Goal: Information Seeking & Learning: Learn about a topic

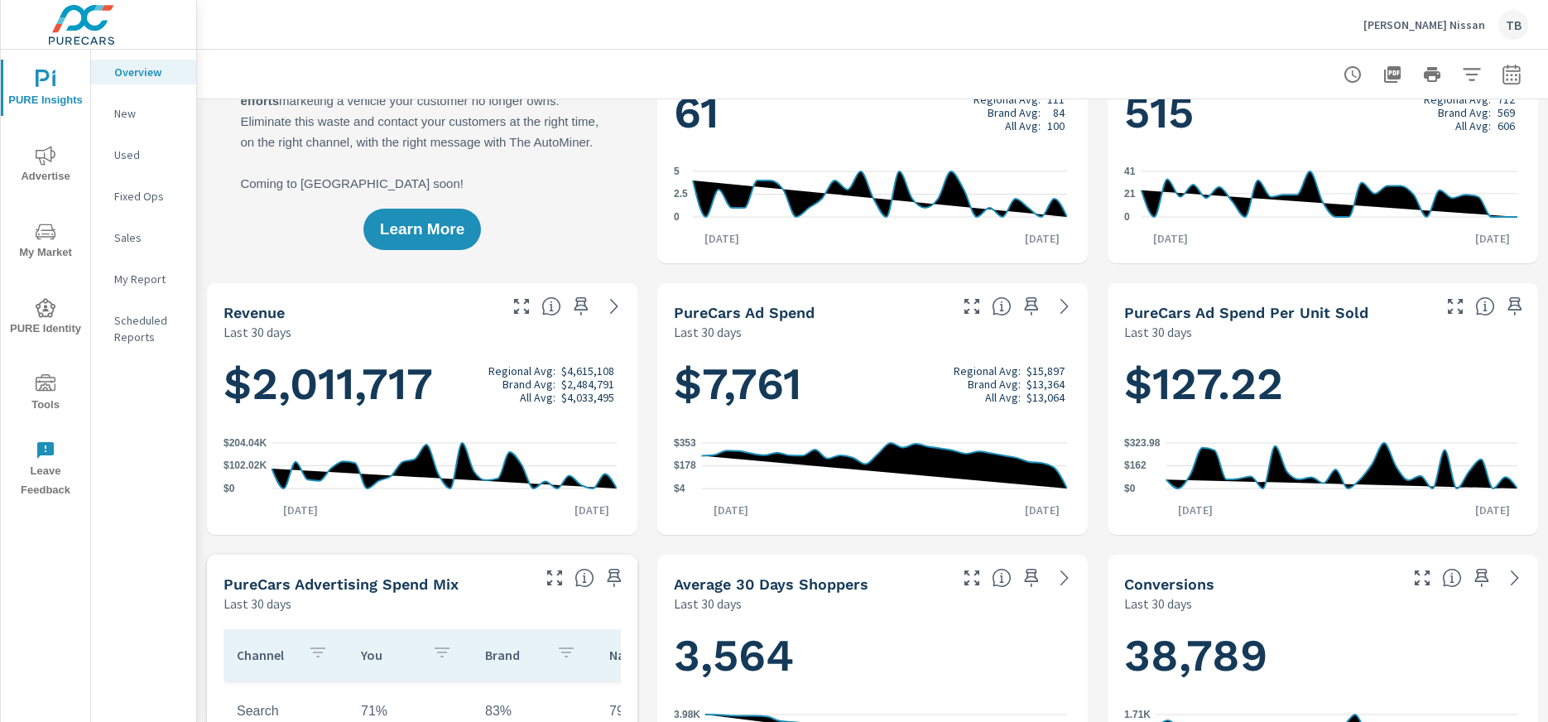
scroll to position [83, 0]
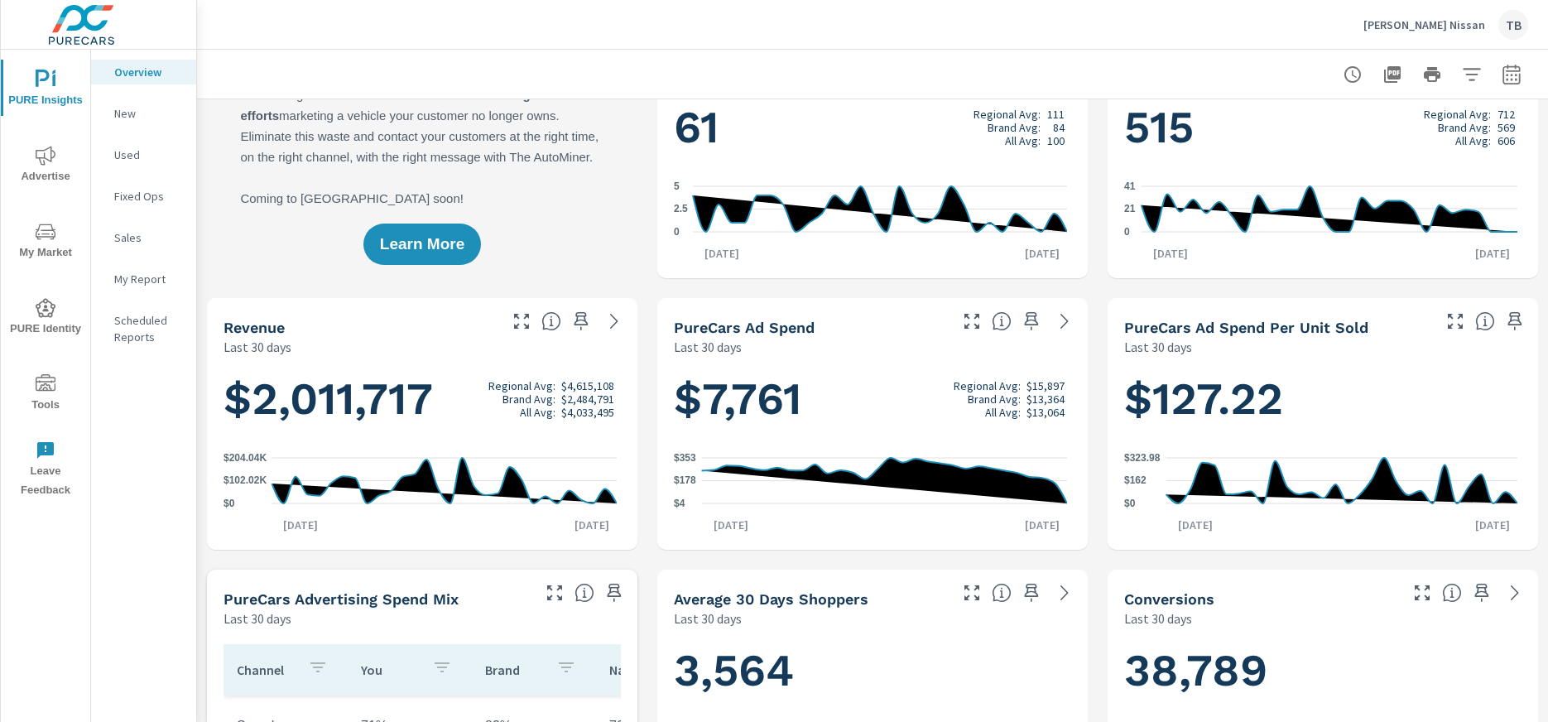
click at [139, 35] on img at bounding box center [81, 25] width 161 height 66
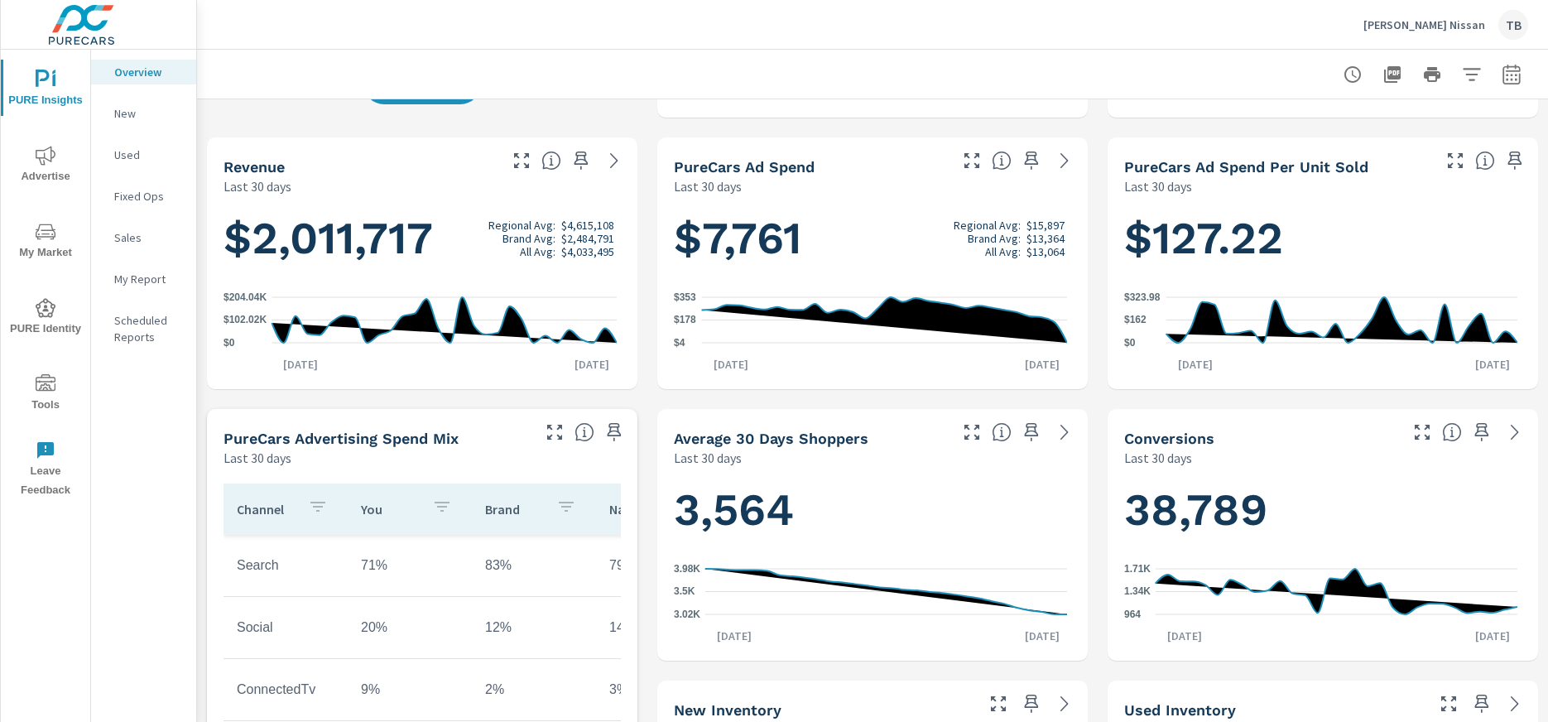
scroll to position [248, 0]
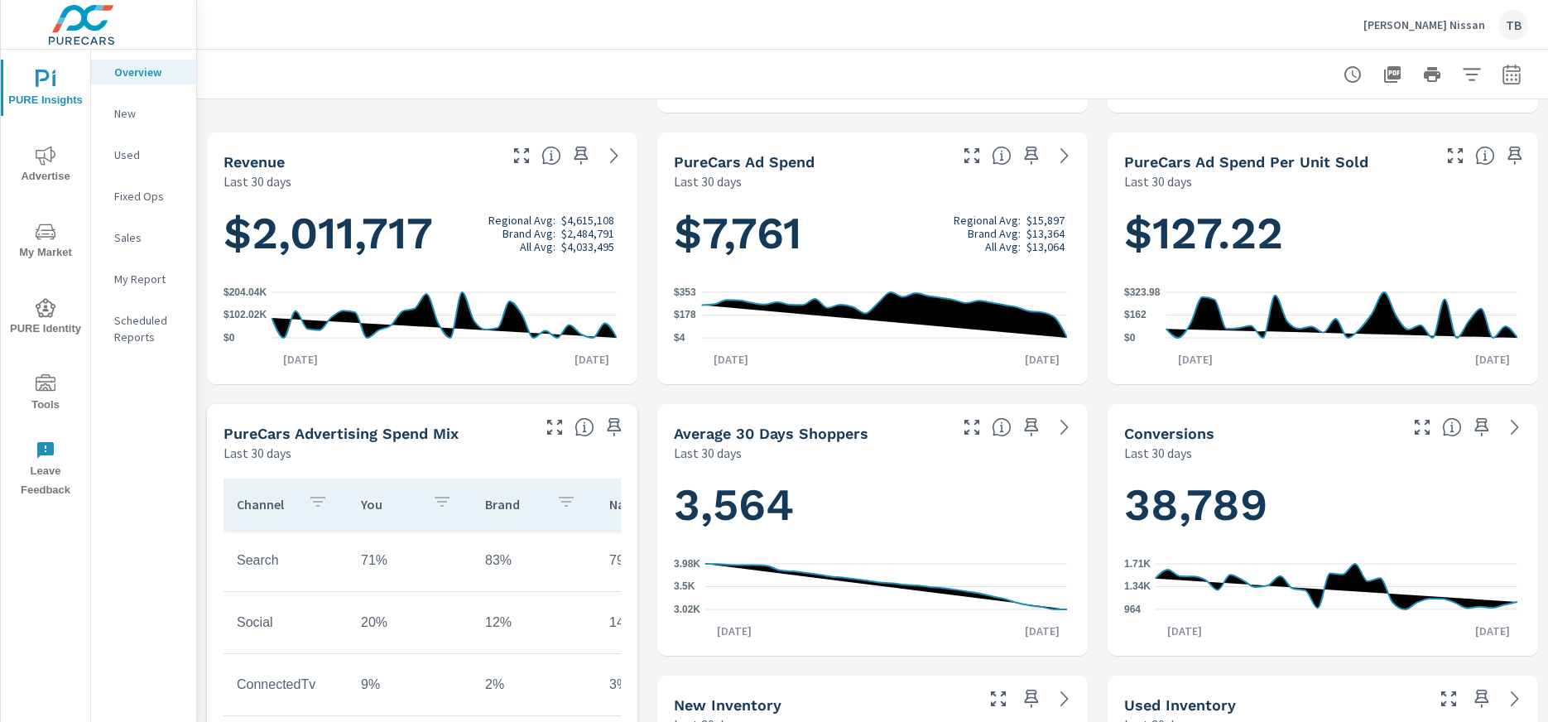
click at [37, 174] on span "Advertise" at bounding box center [45, 166] width 79 height 41
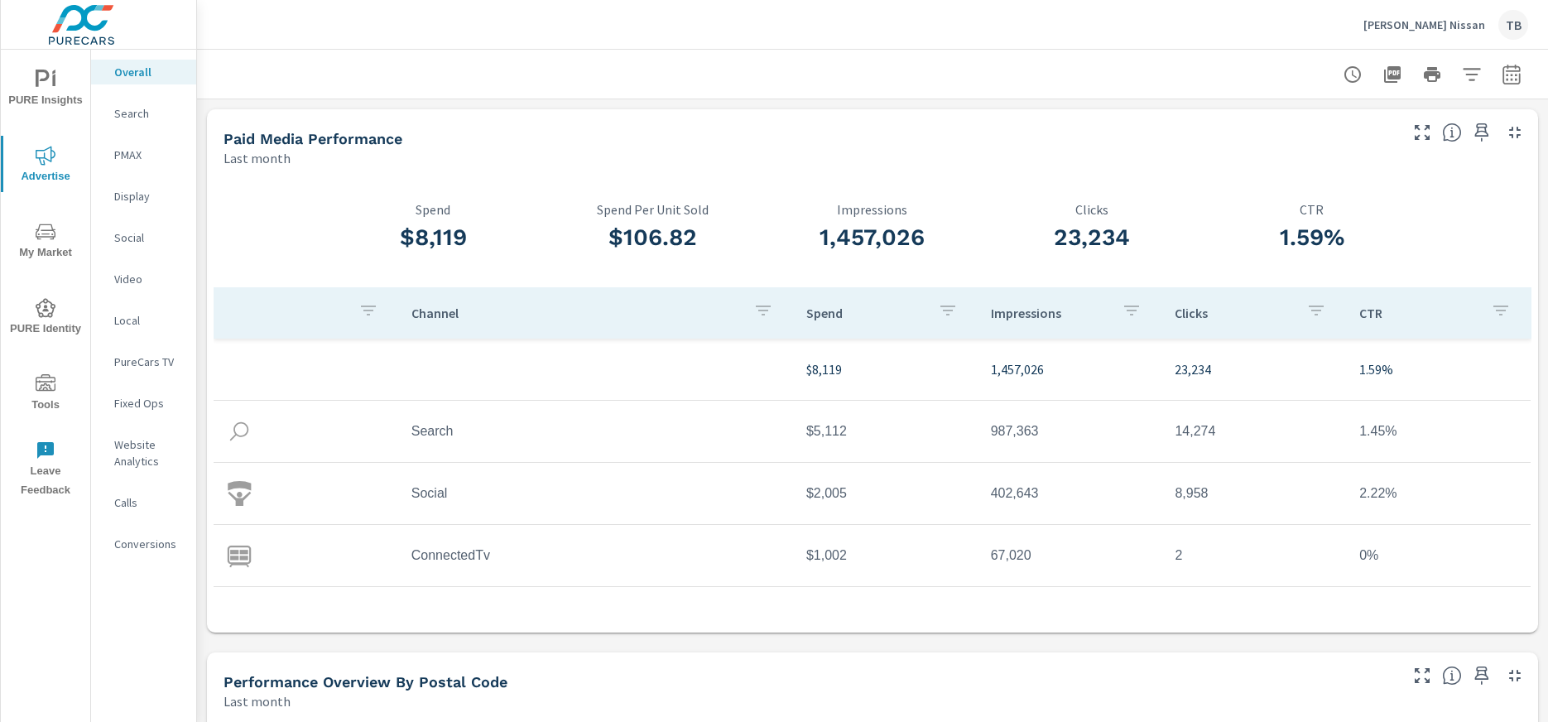
click at [52, 87] on icon "nav menu" at bounding box center [46, 80] width 20 height 20
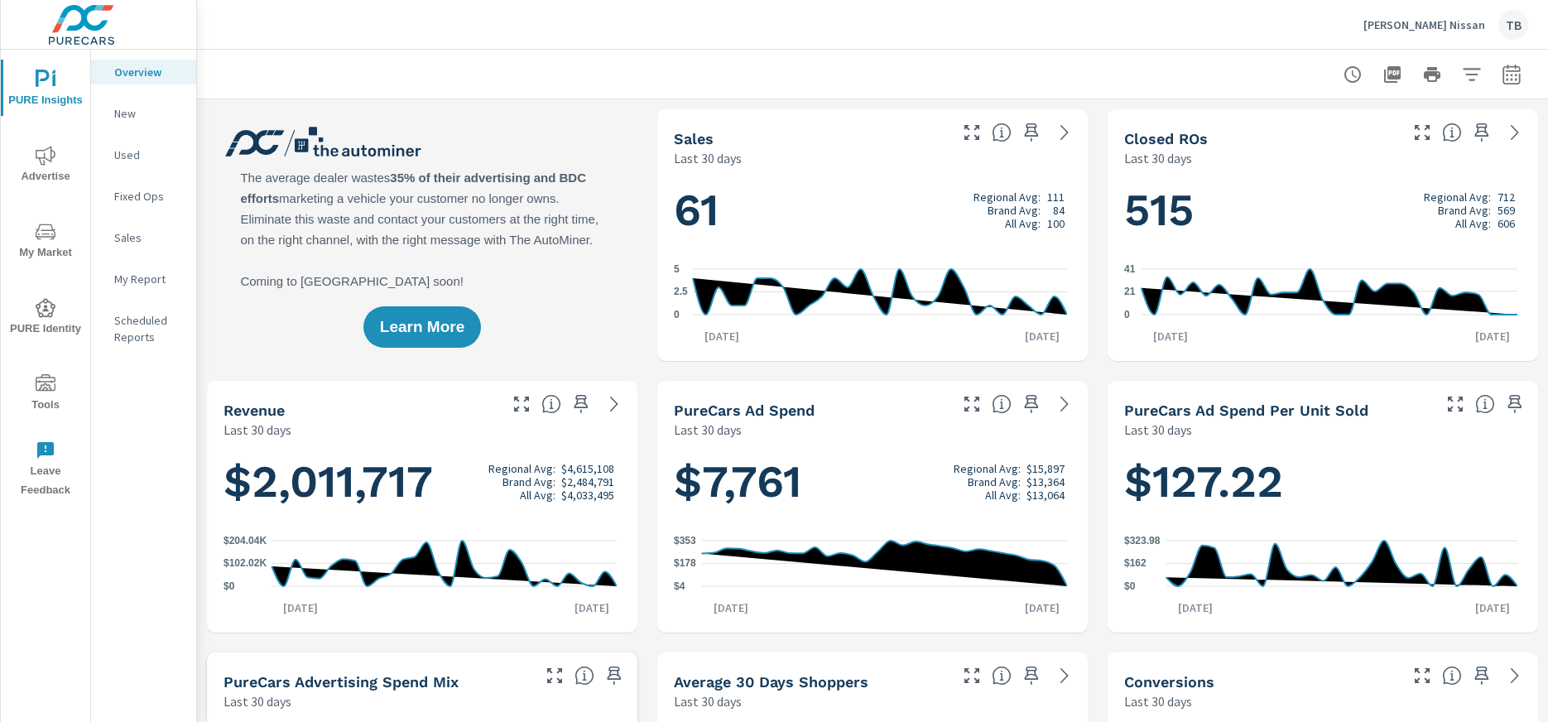
scroll to position [1, 0]
click at [60, 169] on span "Advertise" at bounding box center [45, 166] width 79 height 41
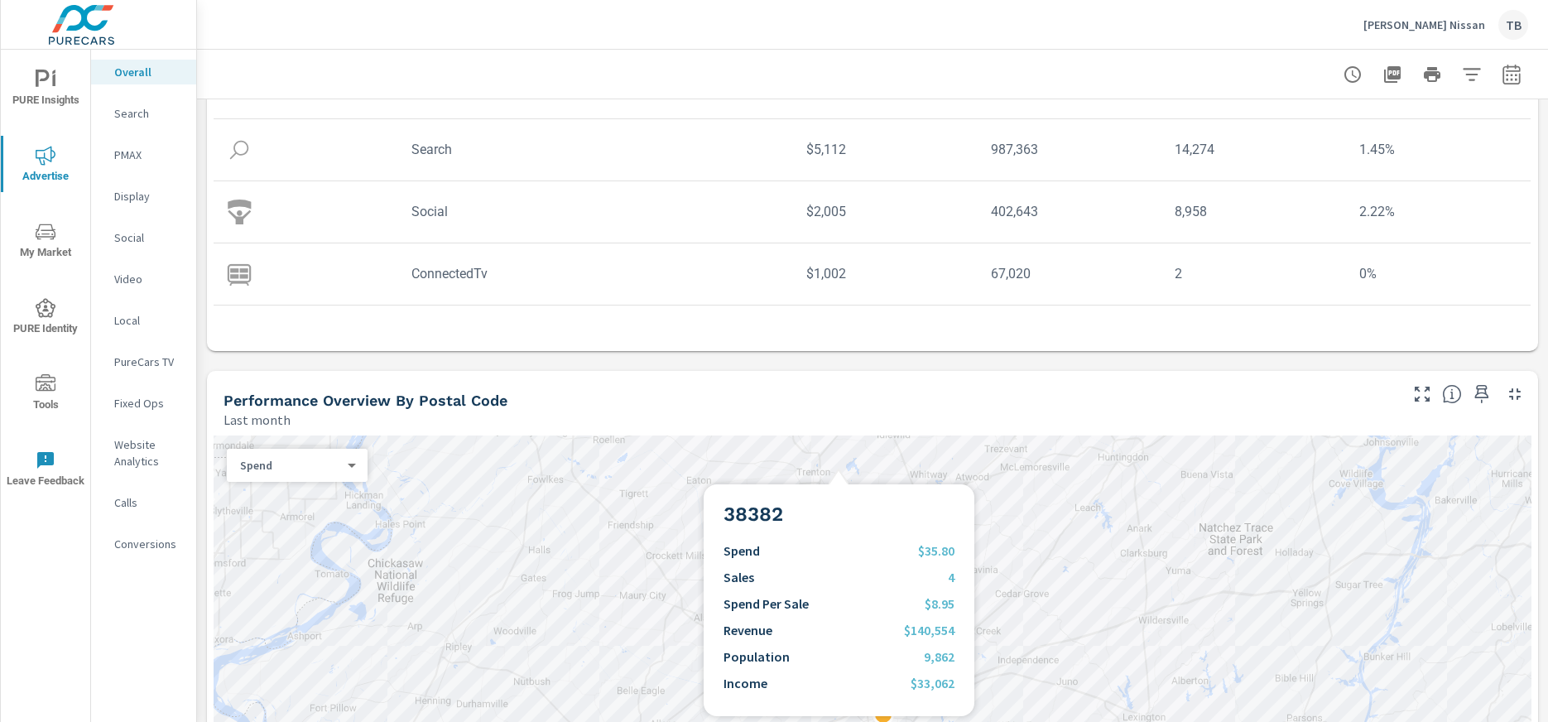
scroll to position [331, 0]
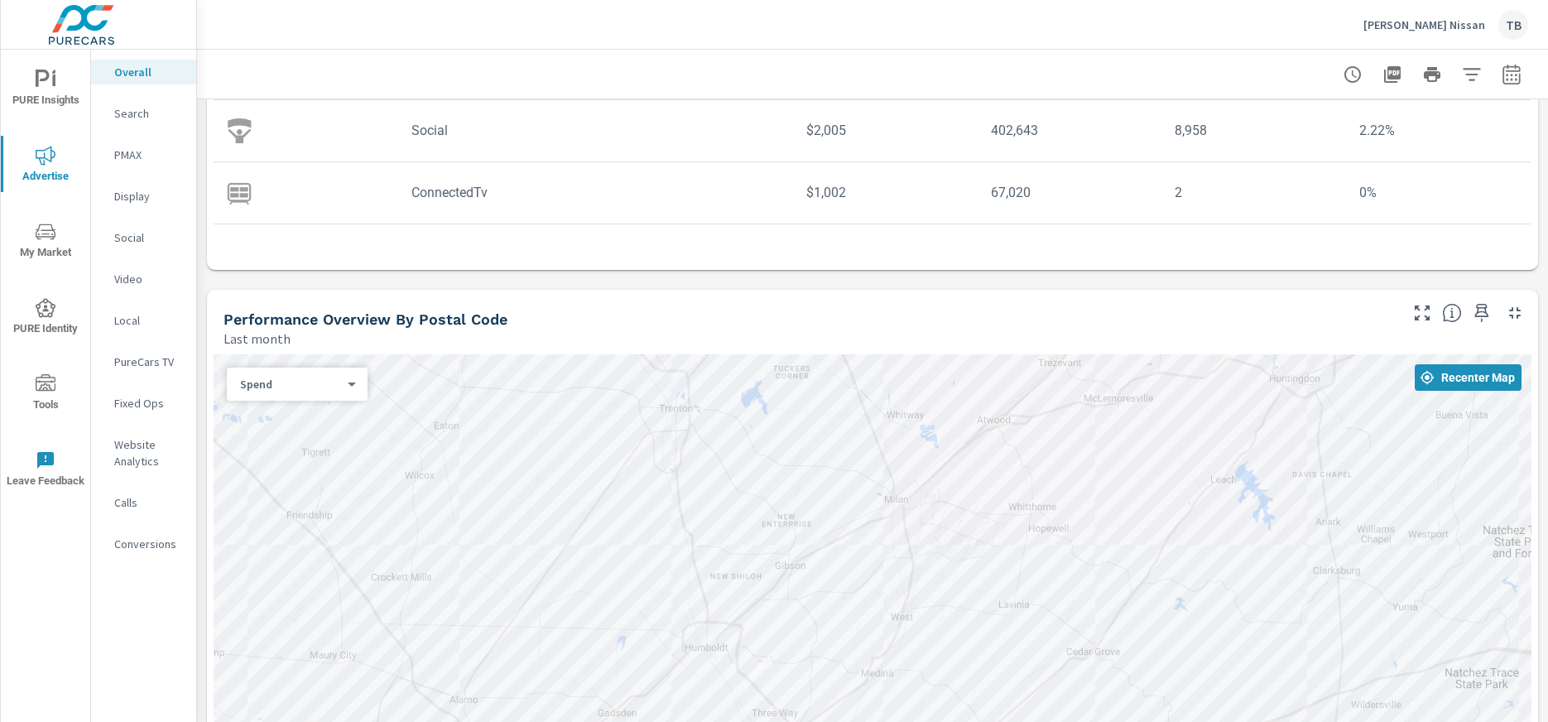
scroll to position [579, 0]
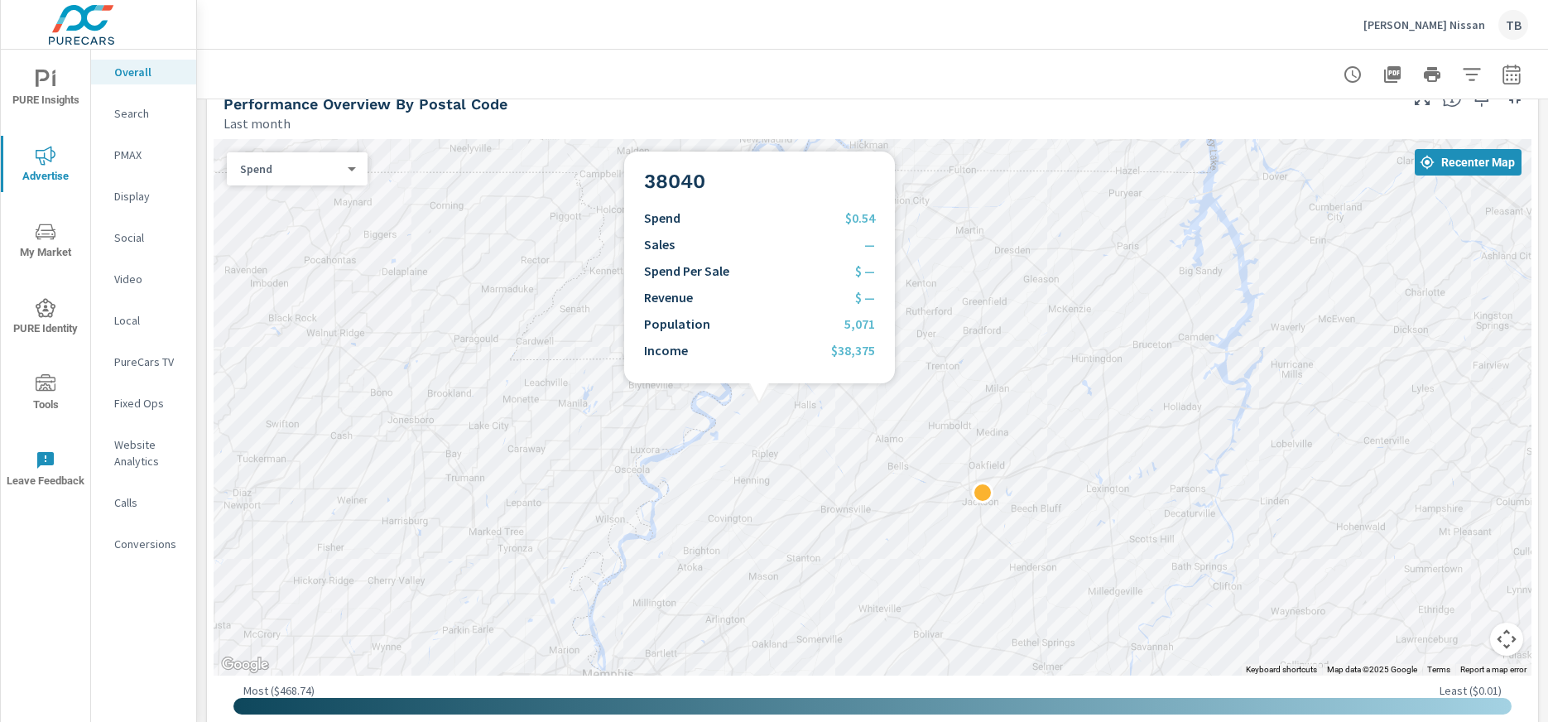
scroll to position [579, 0]
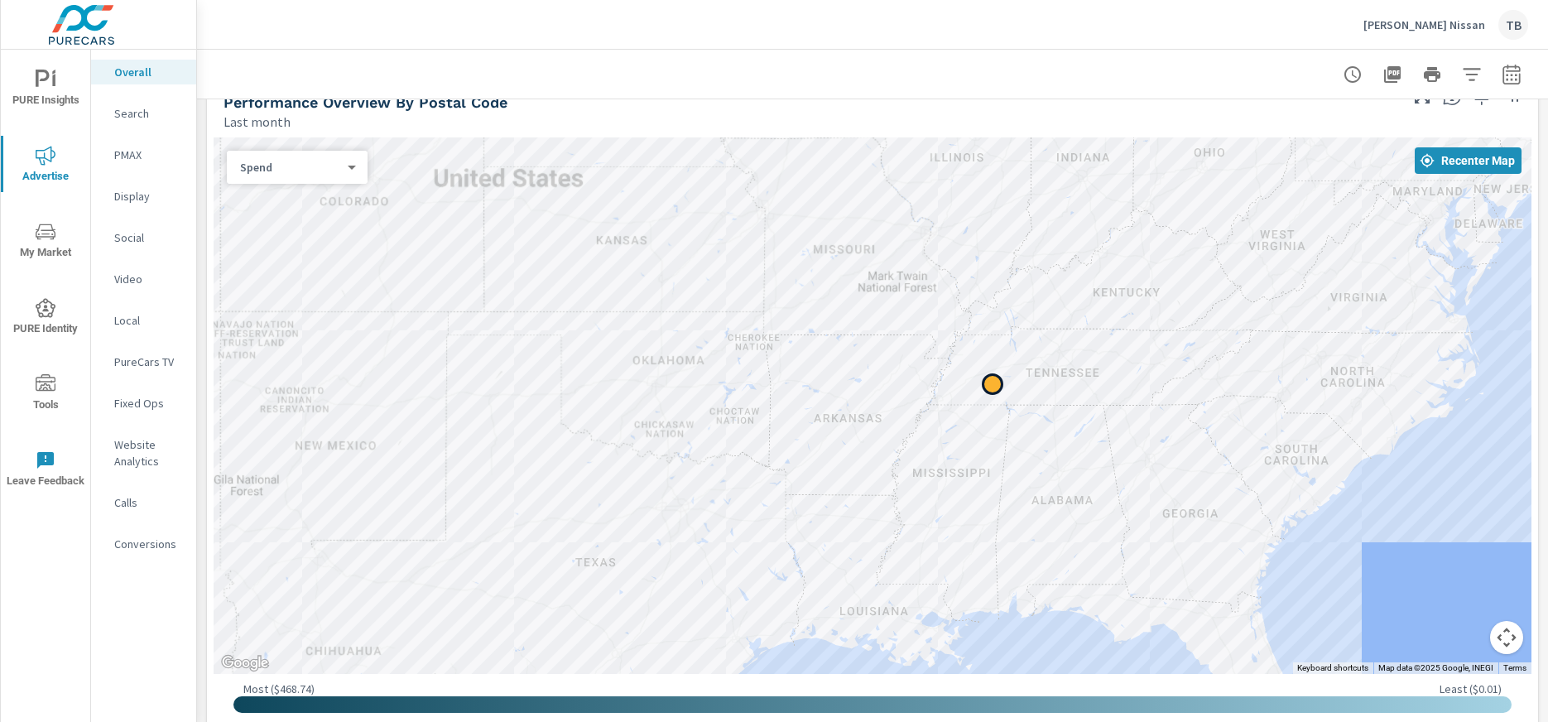
click at [991, 383] on div "← Move left → Move right ↑ Move up ↓ Move down + Zoom in - Zoom out Home Jump l…" at bounding box center [872, 431] width 1317 height 588
click at [142, 122] on div "Search" at bounding box center [143, 113] width 105 height 25
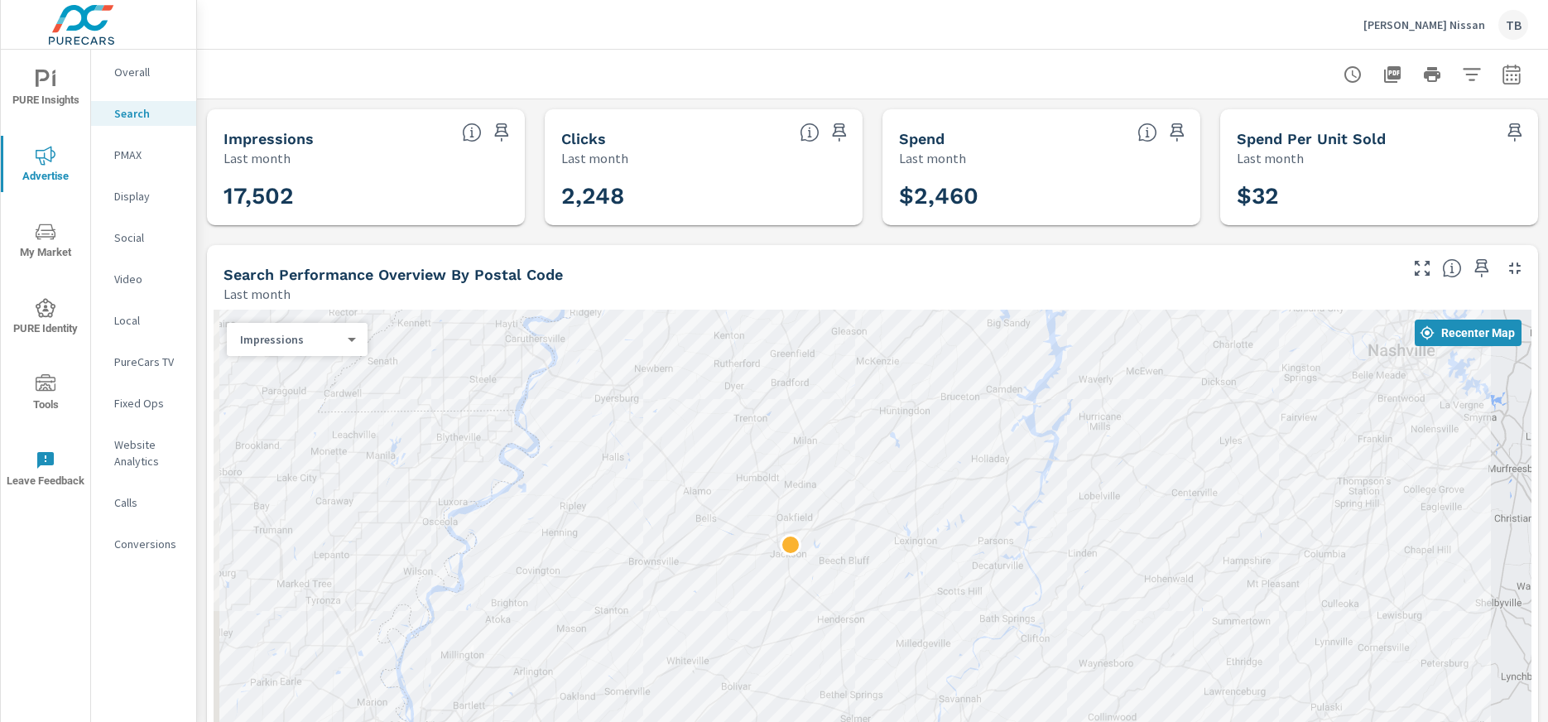
click at [151, 77] on p "Overall" at bounding box center [148, 72] width 69 height 17
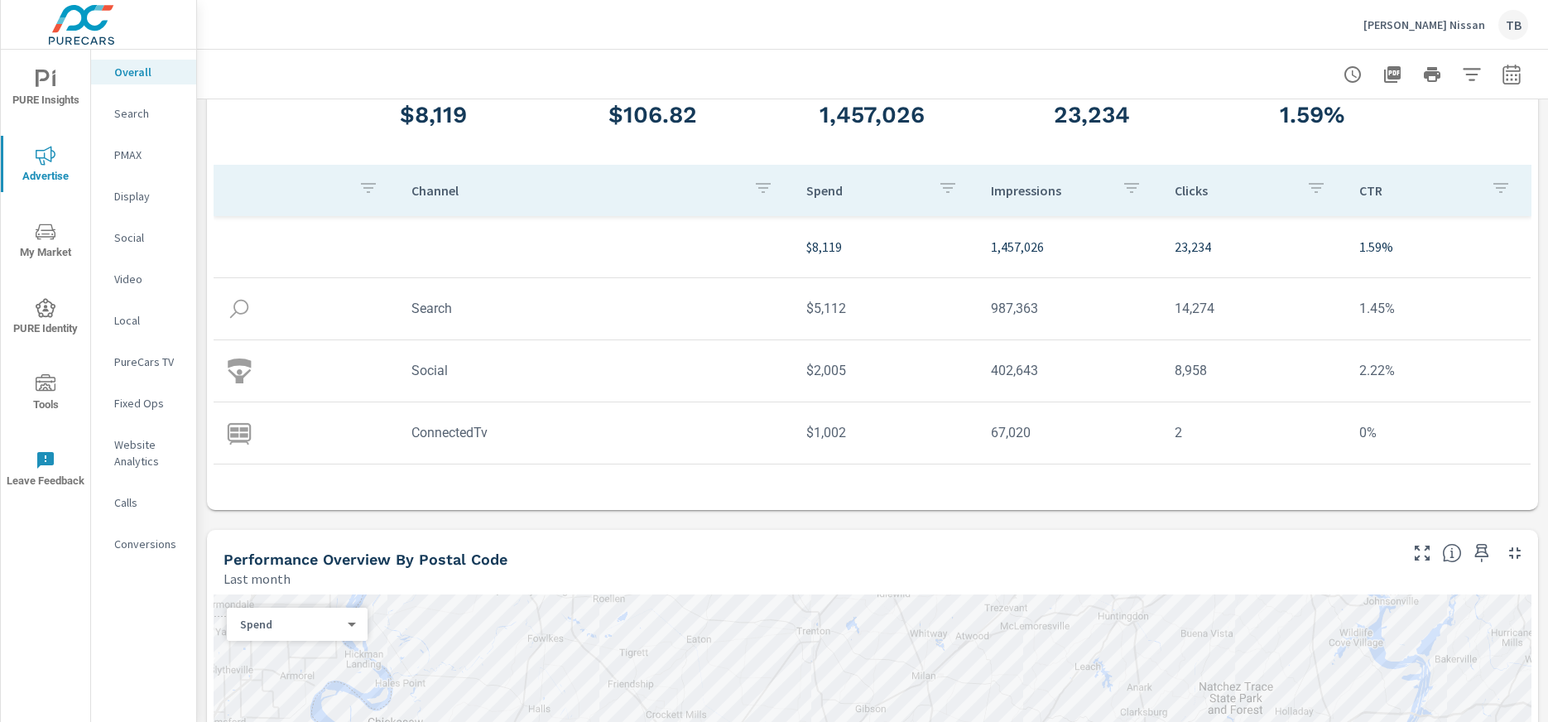
scroll to position [331, 0]
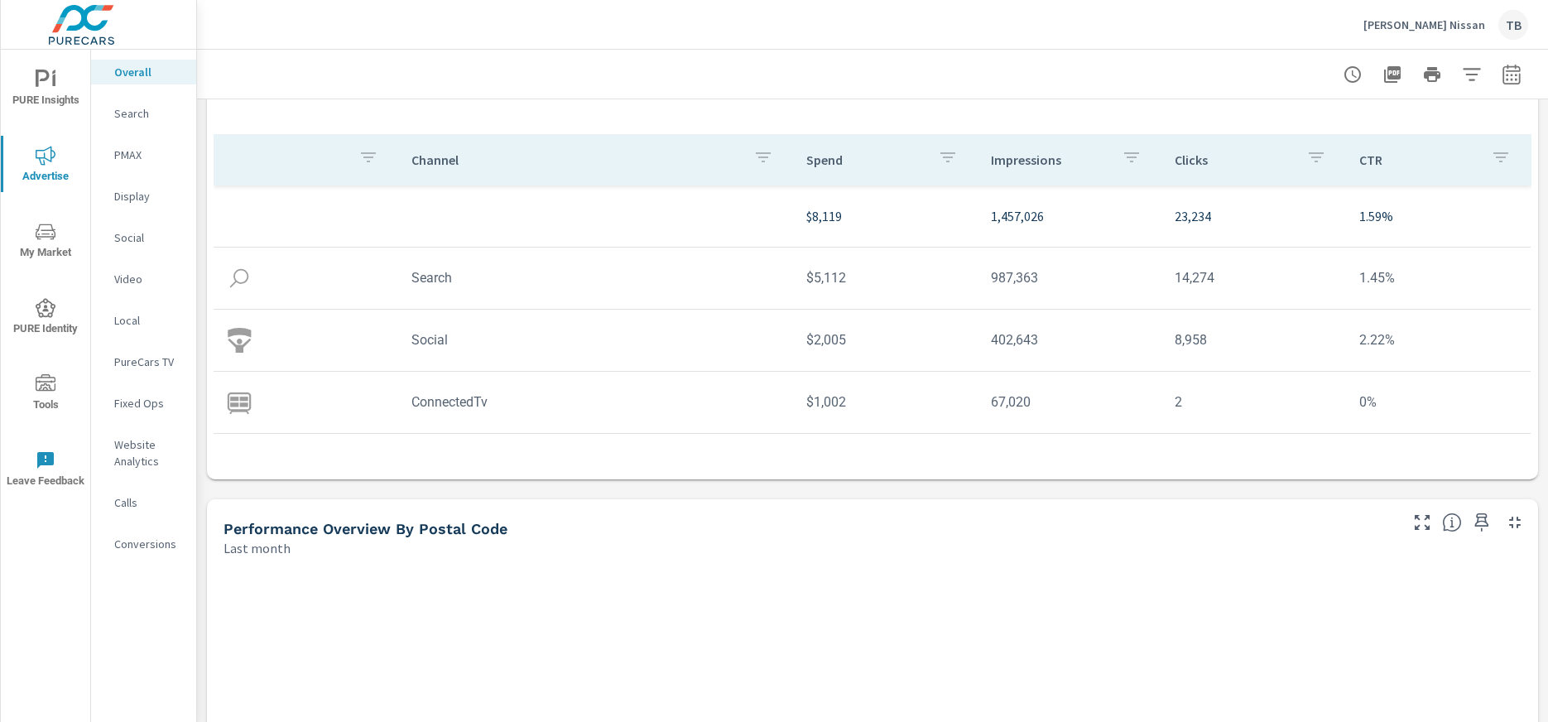
scroll to position [331, 0]
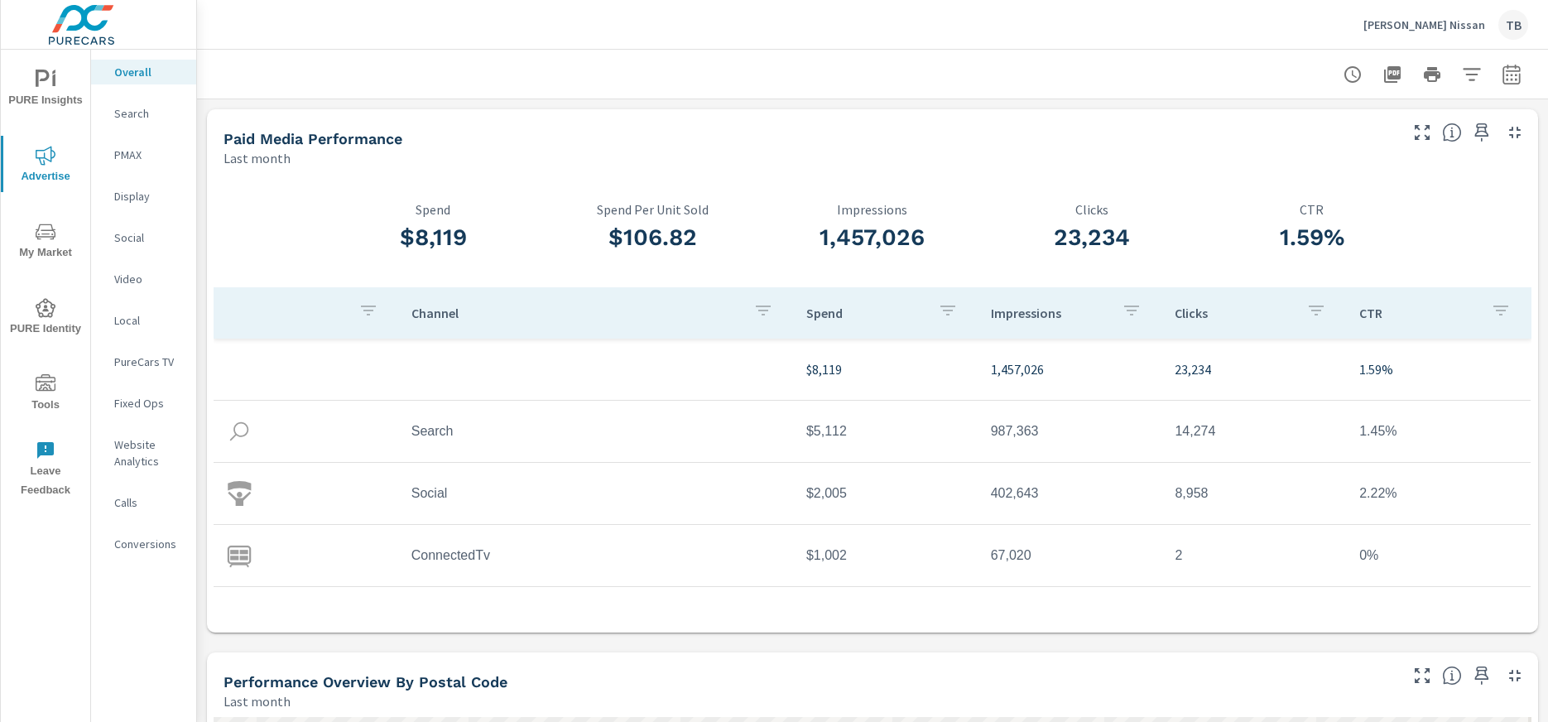
click at [123, 123] on div "Search" at bounding box center [143, 113] width 105 height 25
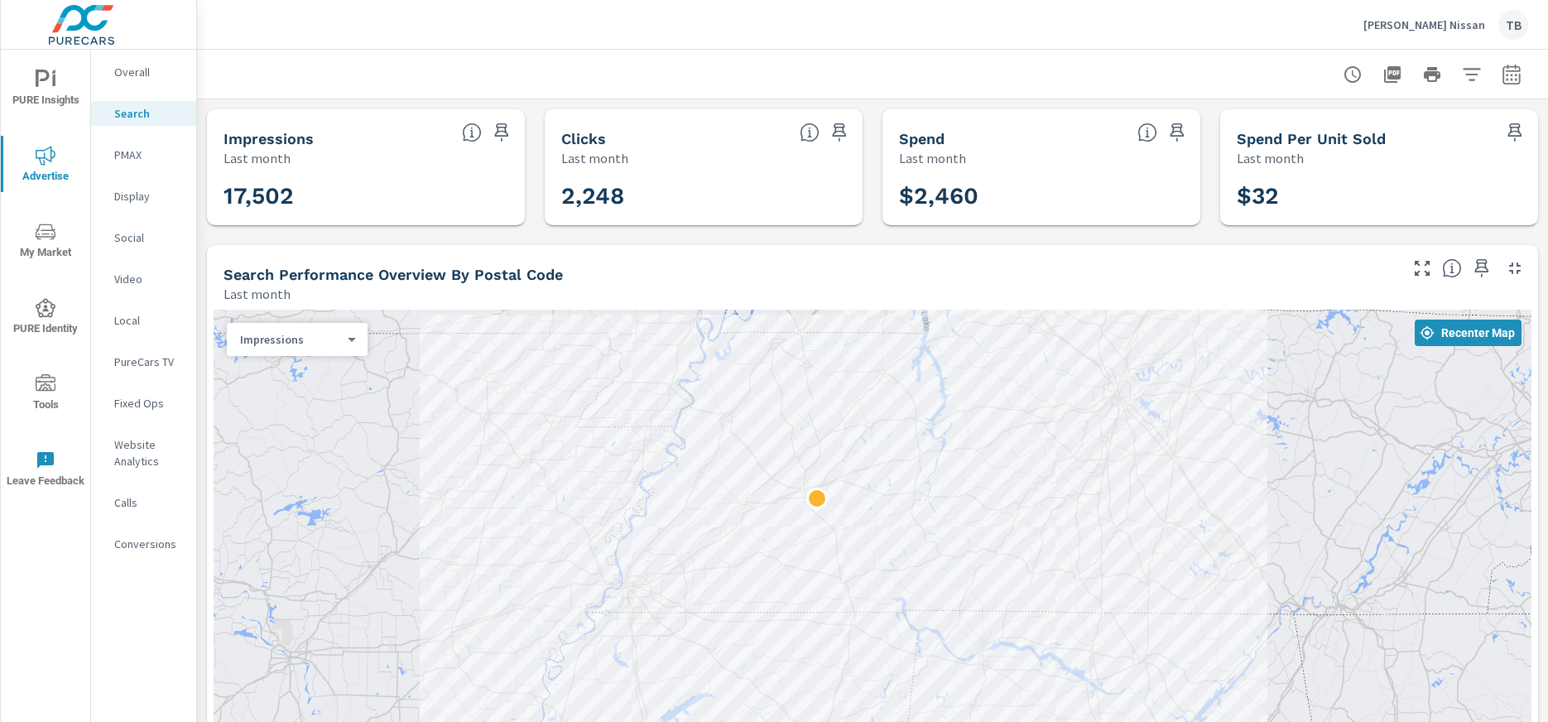
drag, startPoint x: 1202, startPoint y: 564, endPoint x: 1159, endPoint y: 480, distance: 94.4
click at [1159, 480] on div at bounding box center [872, 578] width 1317 height 536
click at [48, 245] on span "My Market" at bounding box center [45, 242] width 79 height 41
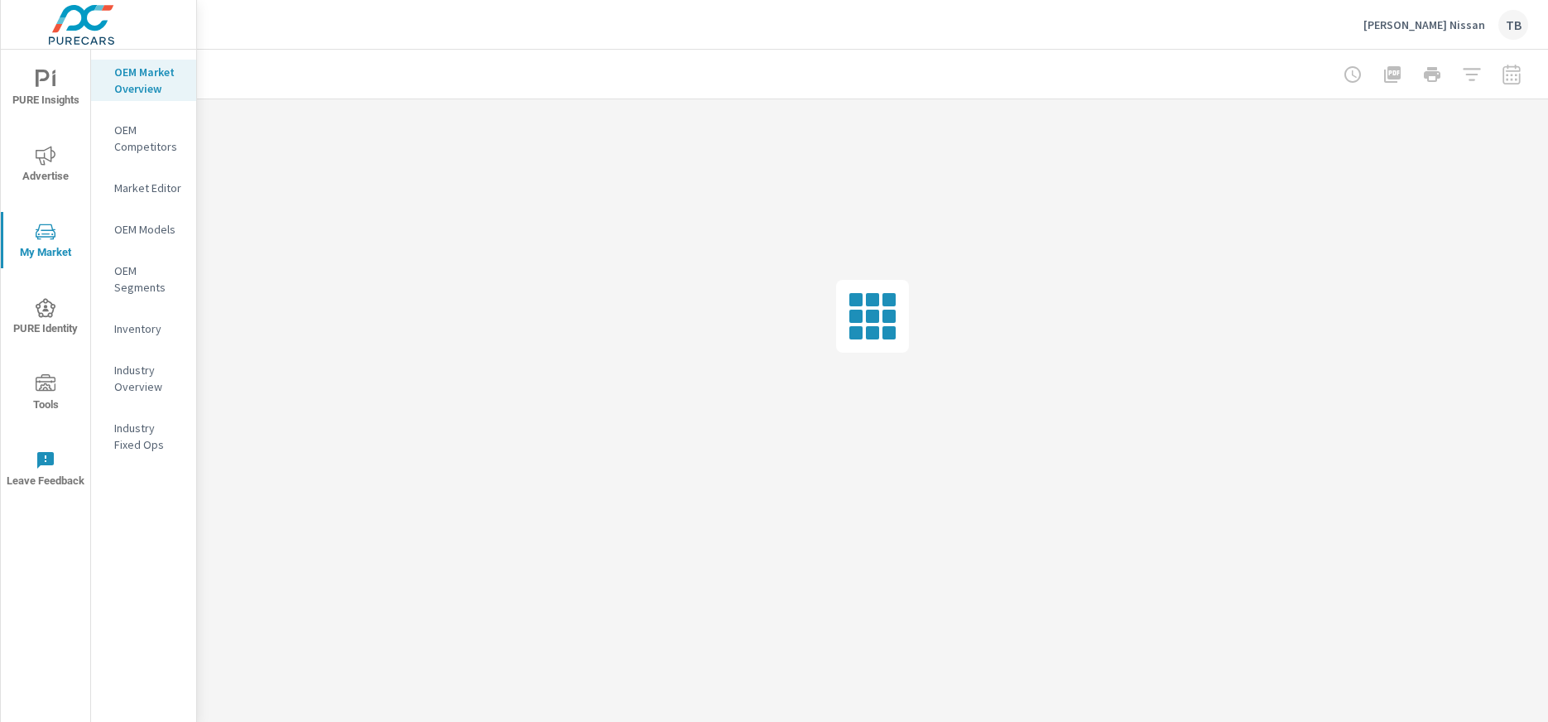
click at [145, 185] on p "Market Editor" at bounding box center [148, 188] width 69 height 17
click at [137, 77] on p "OEM Market Overview" at bounding box center [148, 80] width 69 height 33
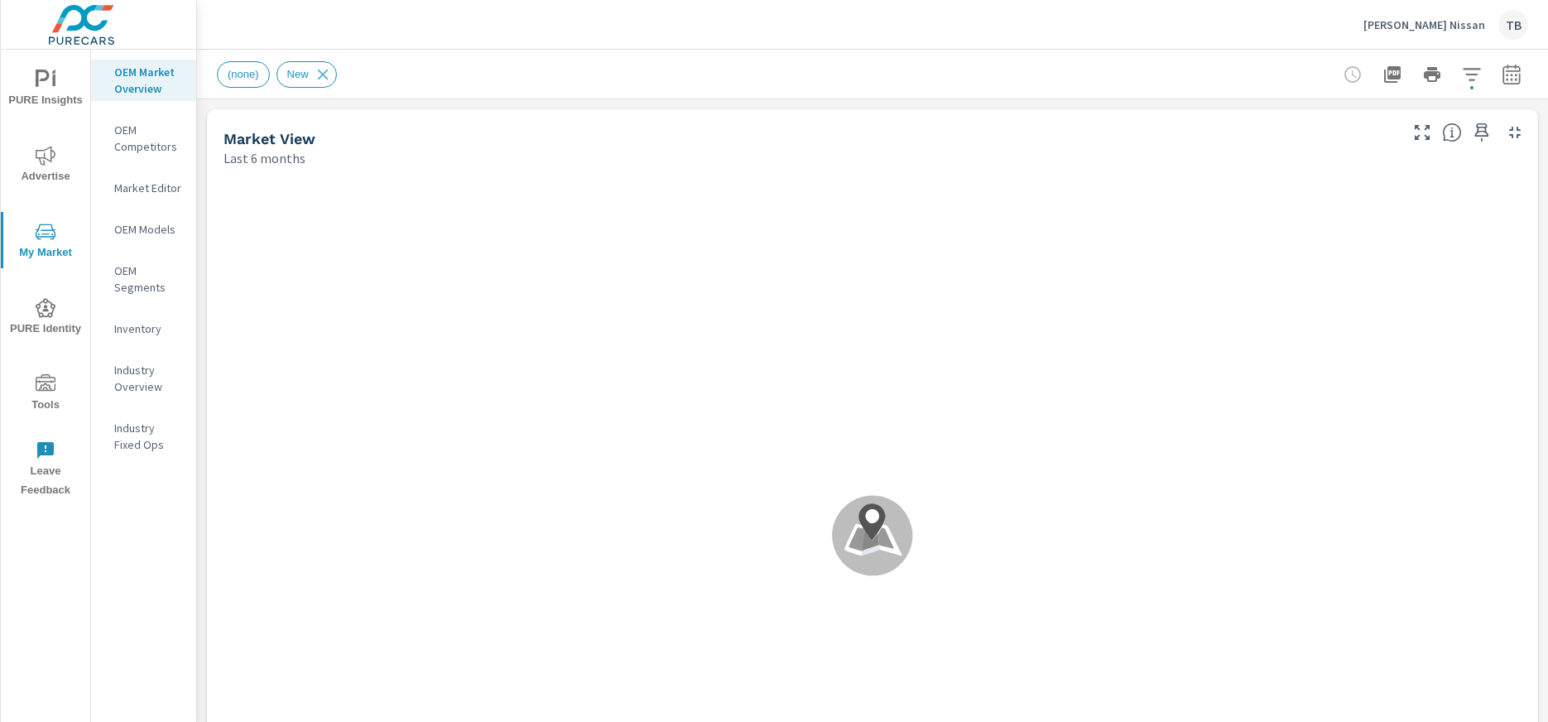
click at [47, 171] on span "Advertise" at bounding box center [45, 166] width 79 height 41
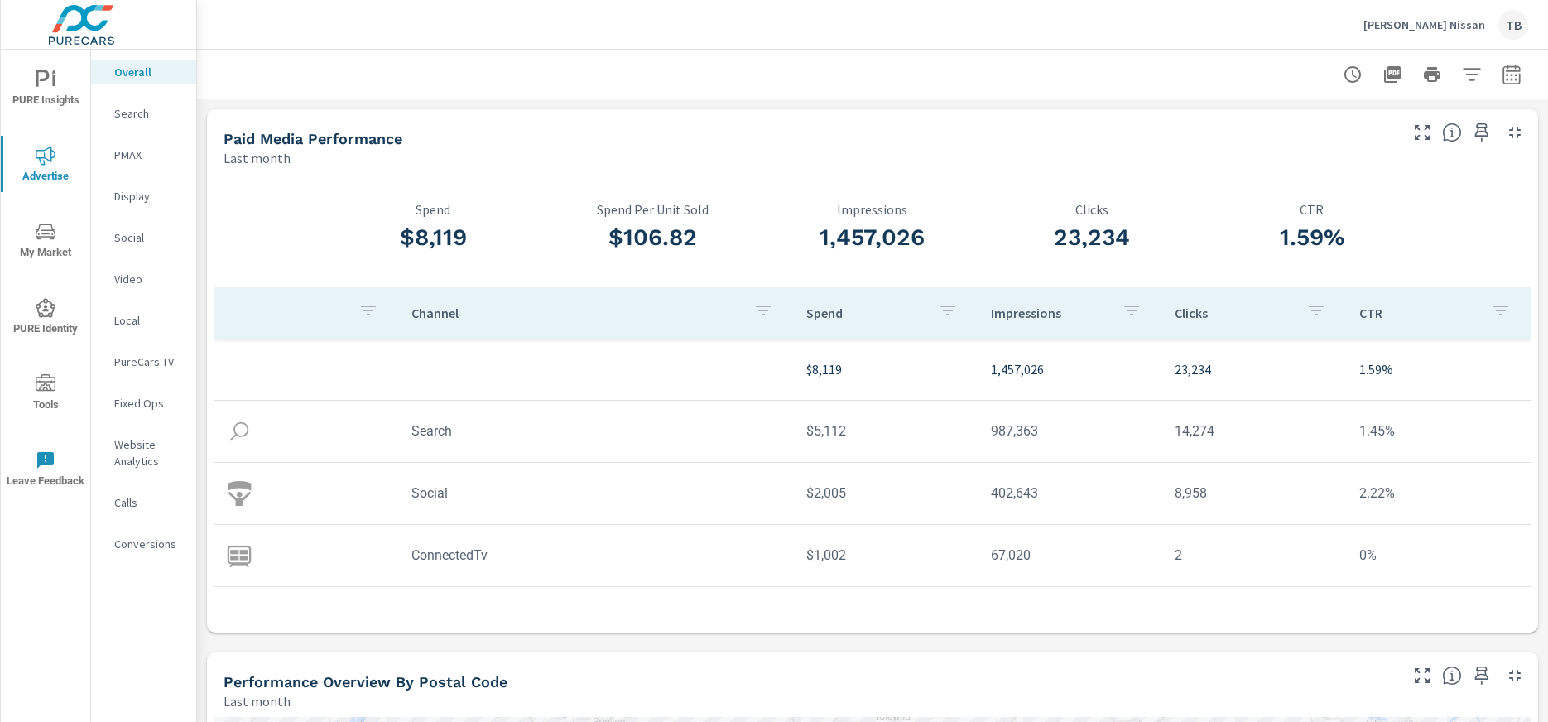
click at [144, 123] on div "Search" at bounding box center [143, 113] width 105 height 25
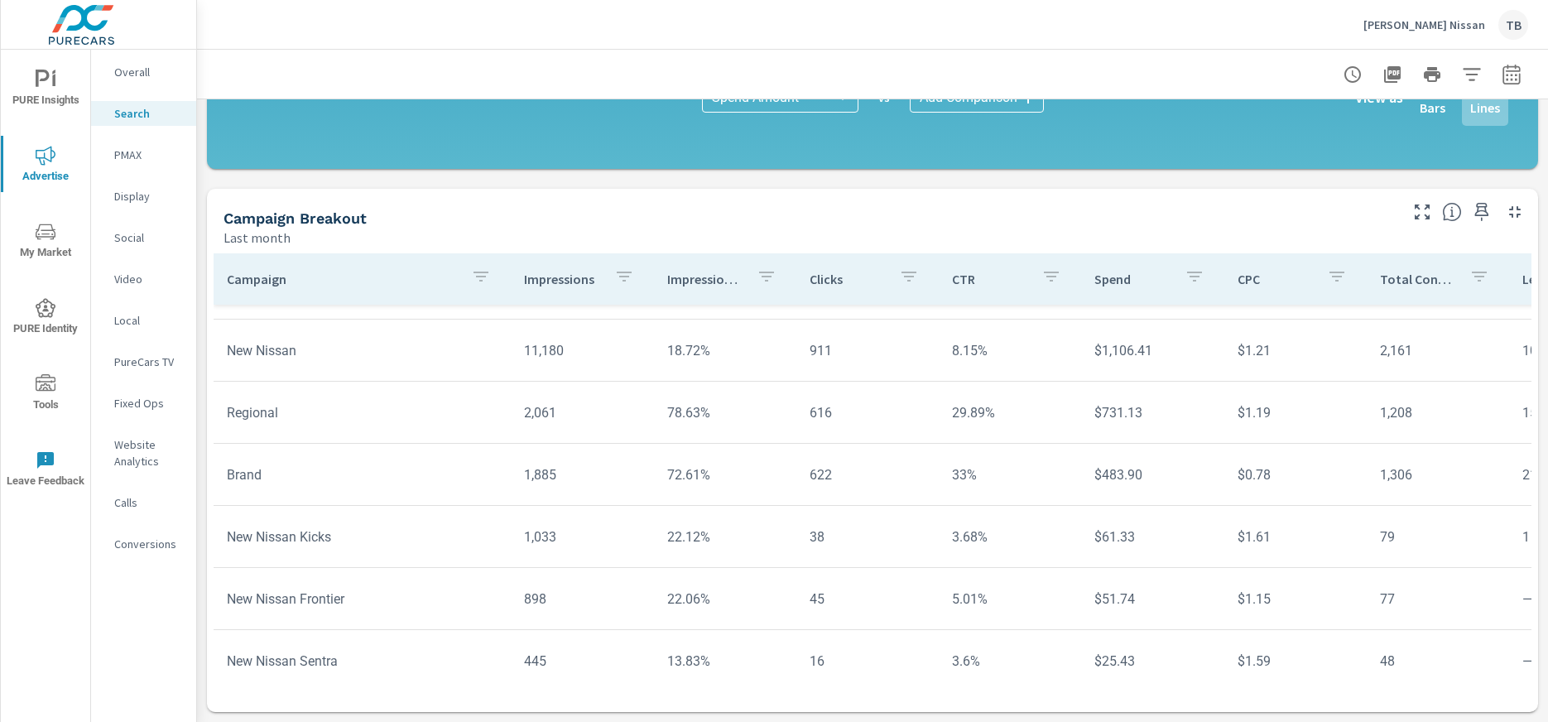
scroll to position [73, 0]
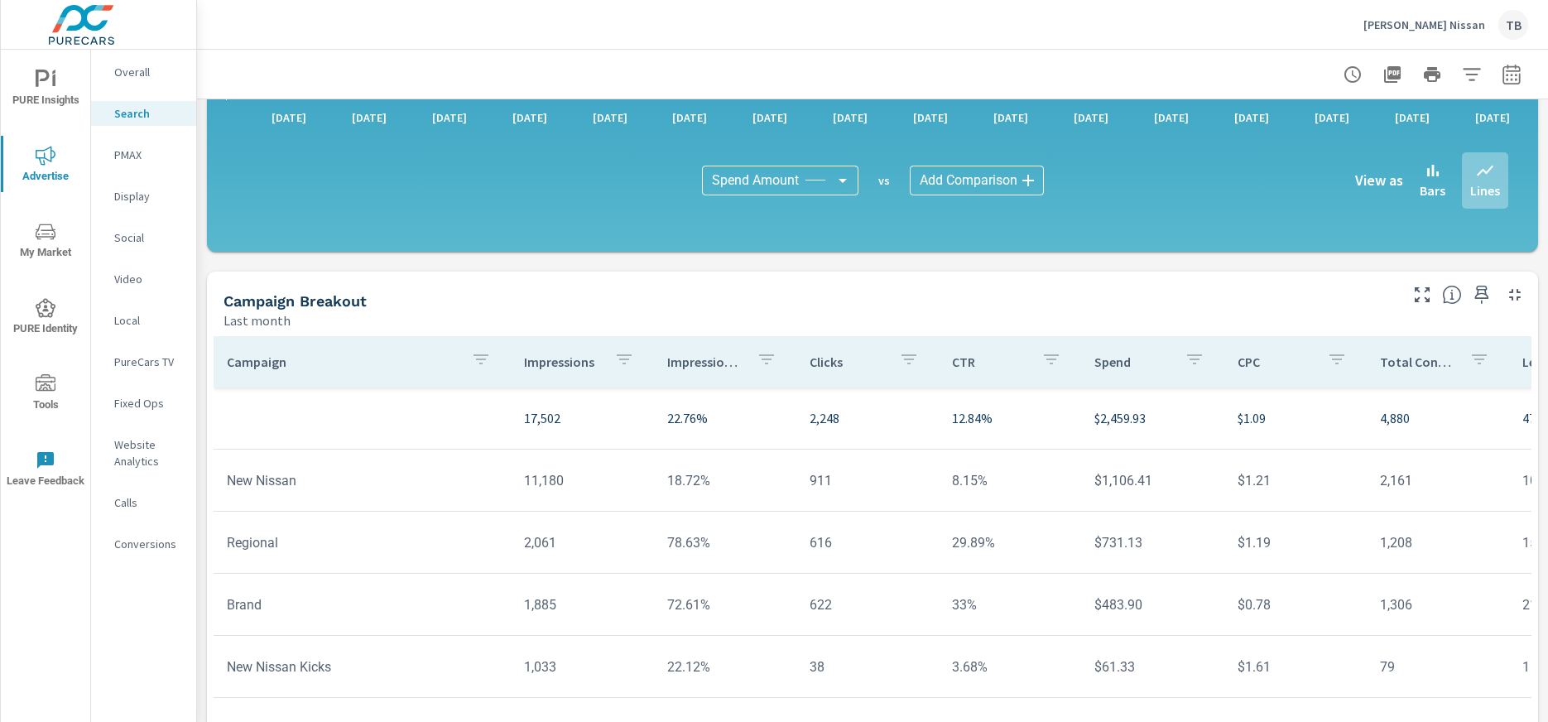
scroll to position [73, 0]
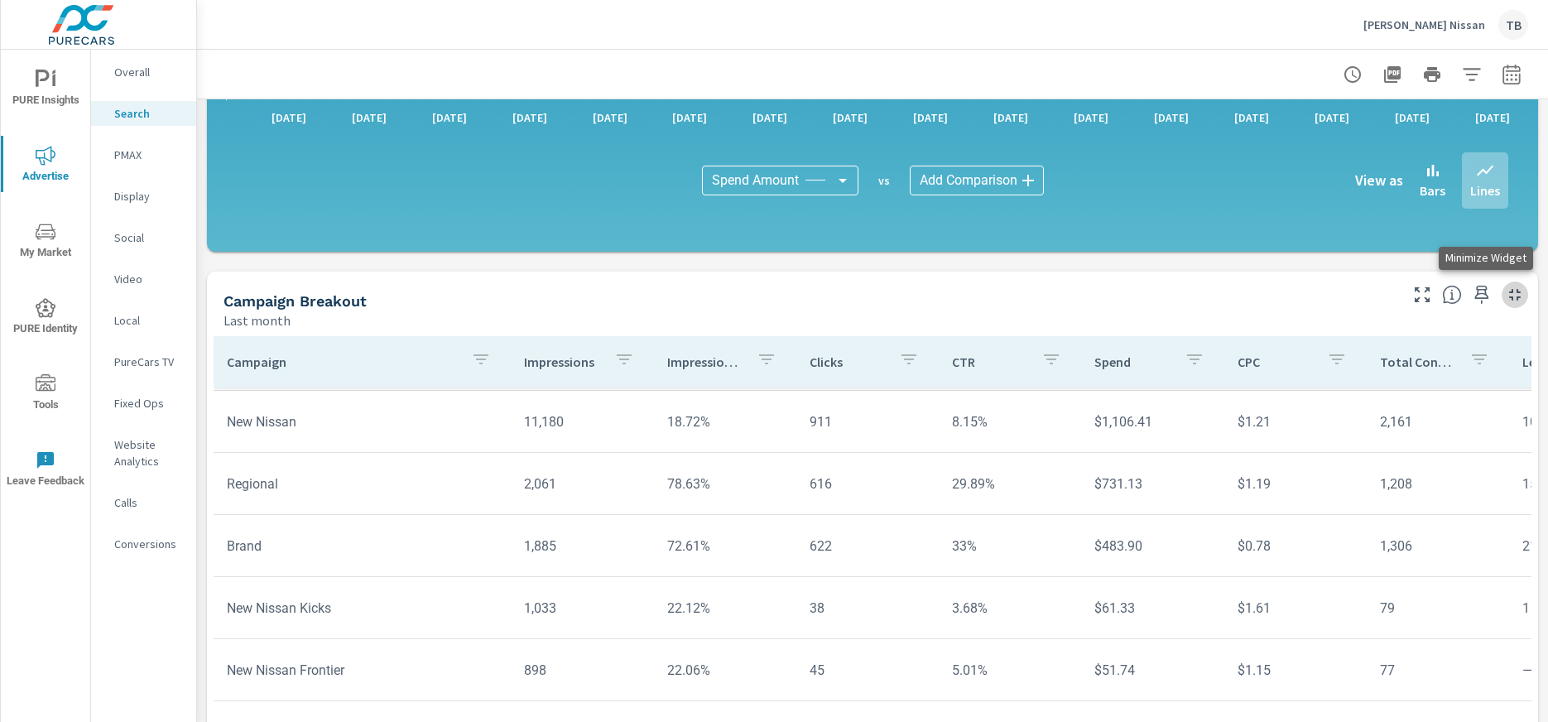
click at [1504, 291] on icon "button" at bounding box center [1514, 295] width 20 height 20
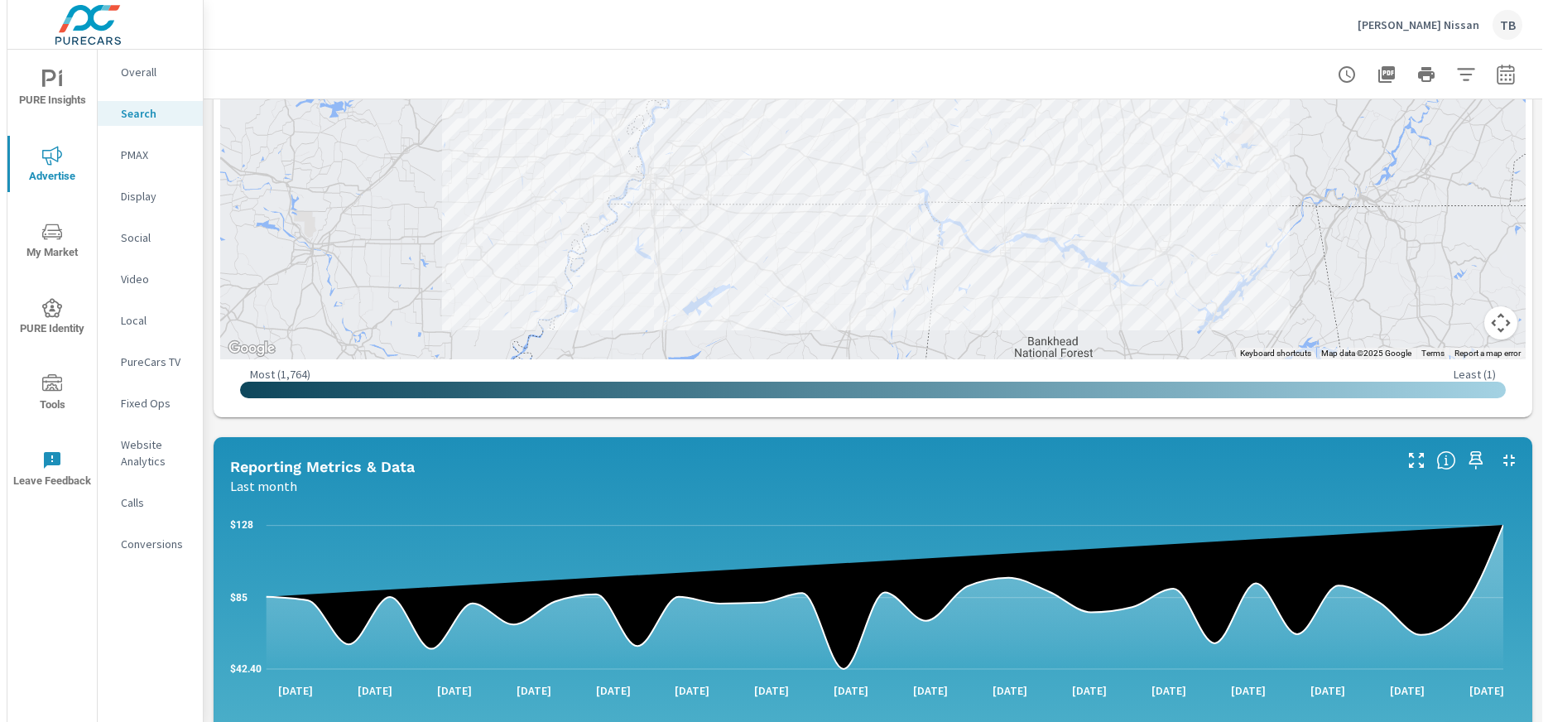
scroll to position [735, 0]
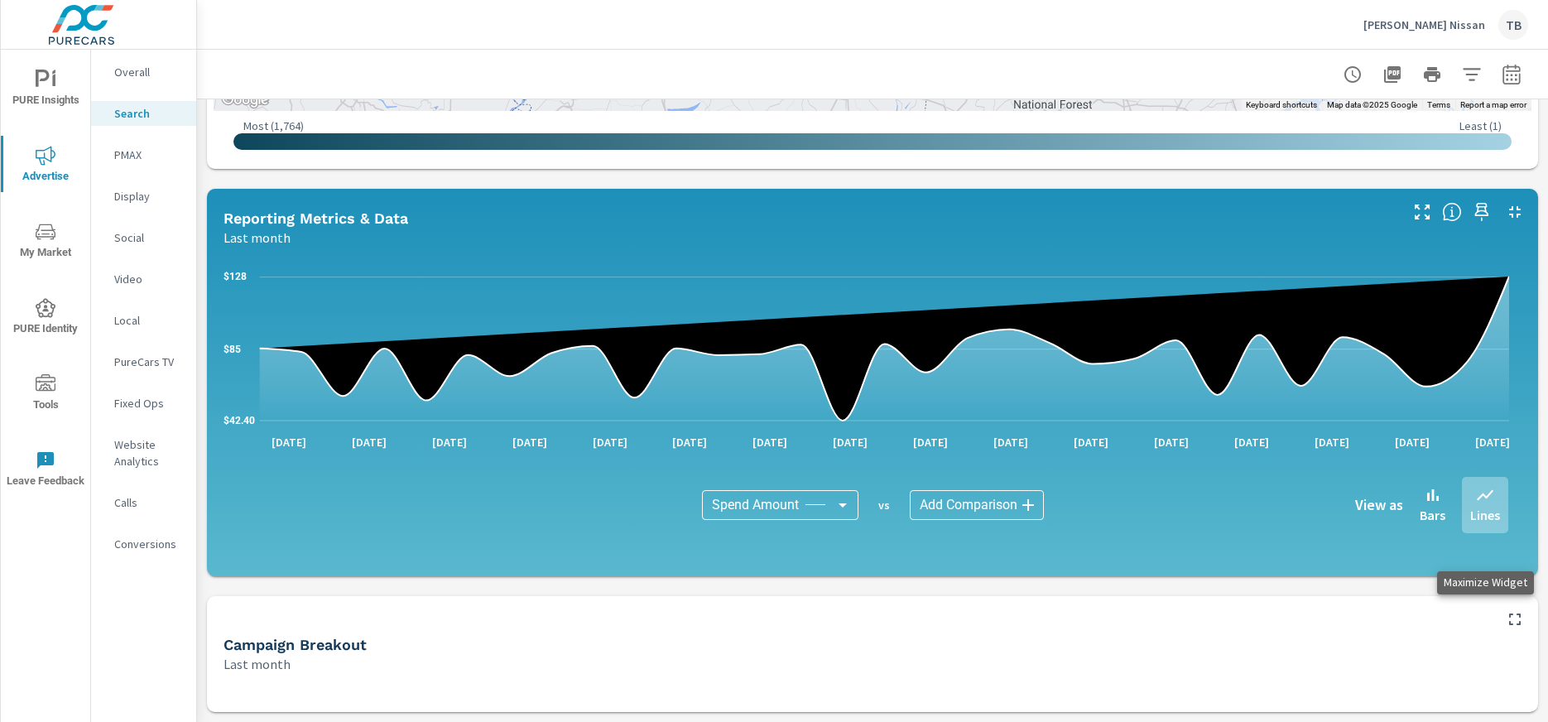
click at [1504, 610] on icon "button" at bounding box center [1514, 619] width 20 height 20
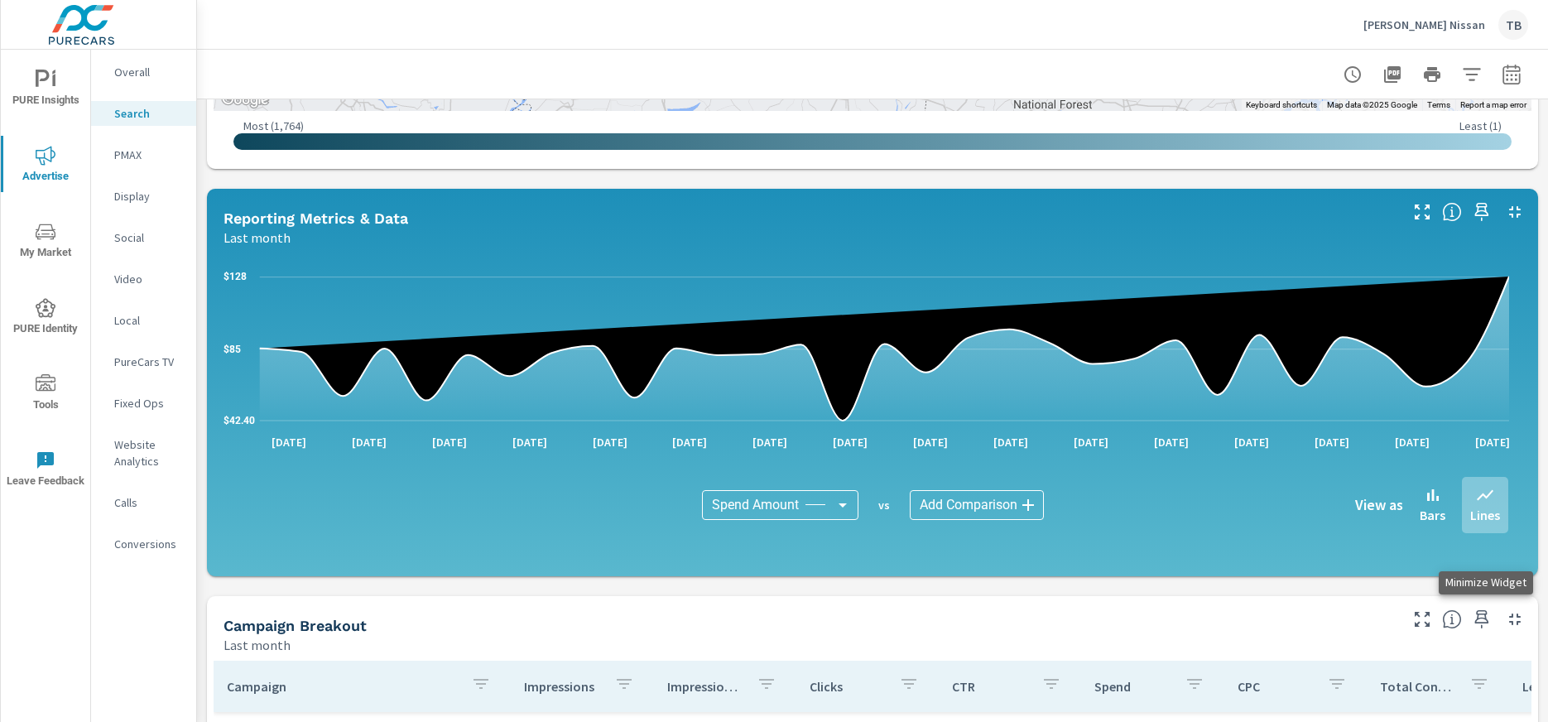
scroll to position [60, 0]
click at [1471, 619] on icon "button" at bounding box center [1481, 619] width 20 height 20
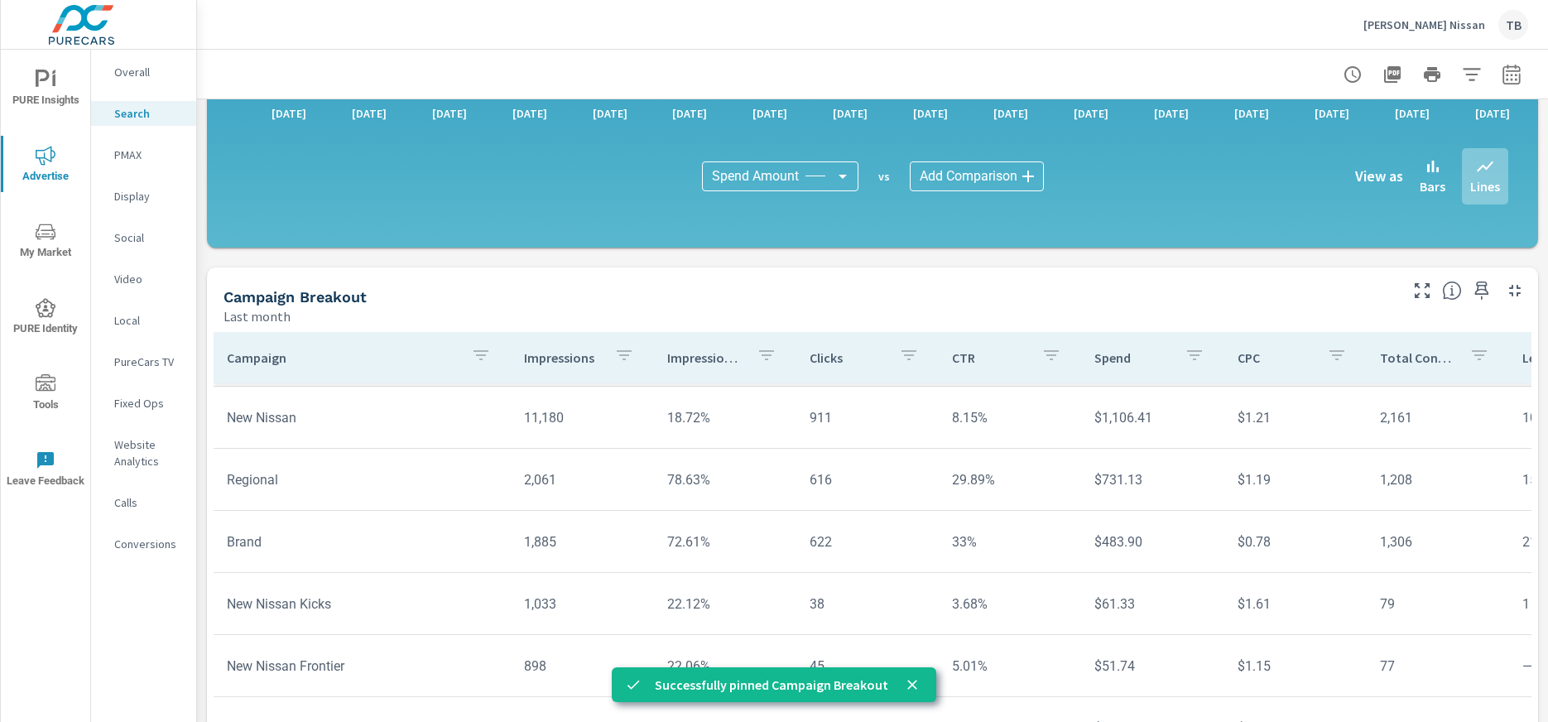
scroll to position [1066, 0]
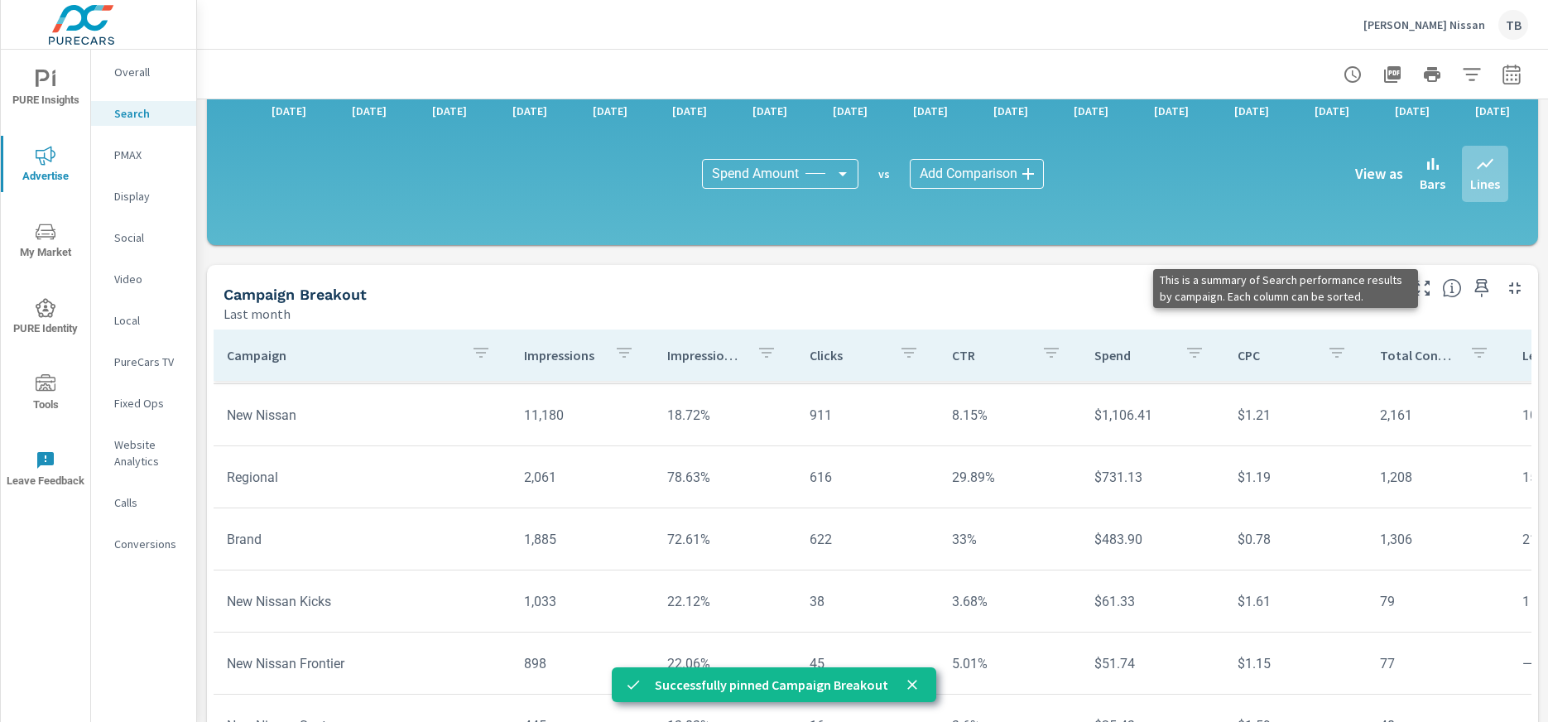
click at [1442, 293] on icon at bounding box center [1452, 288] width 20 height 20
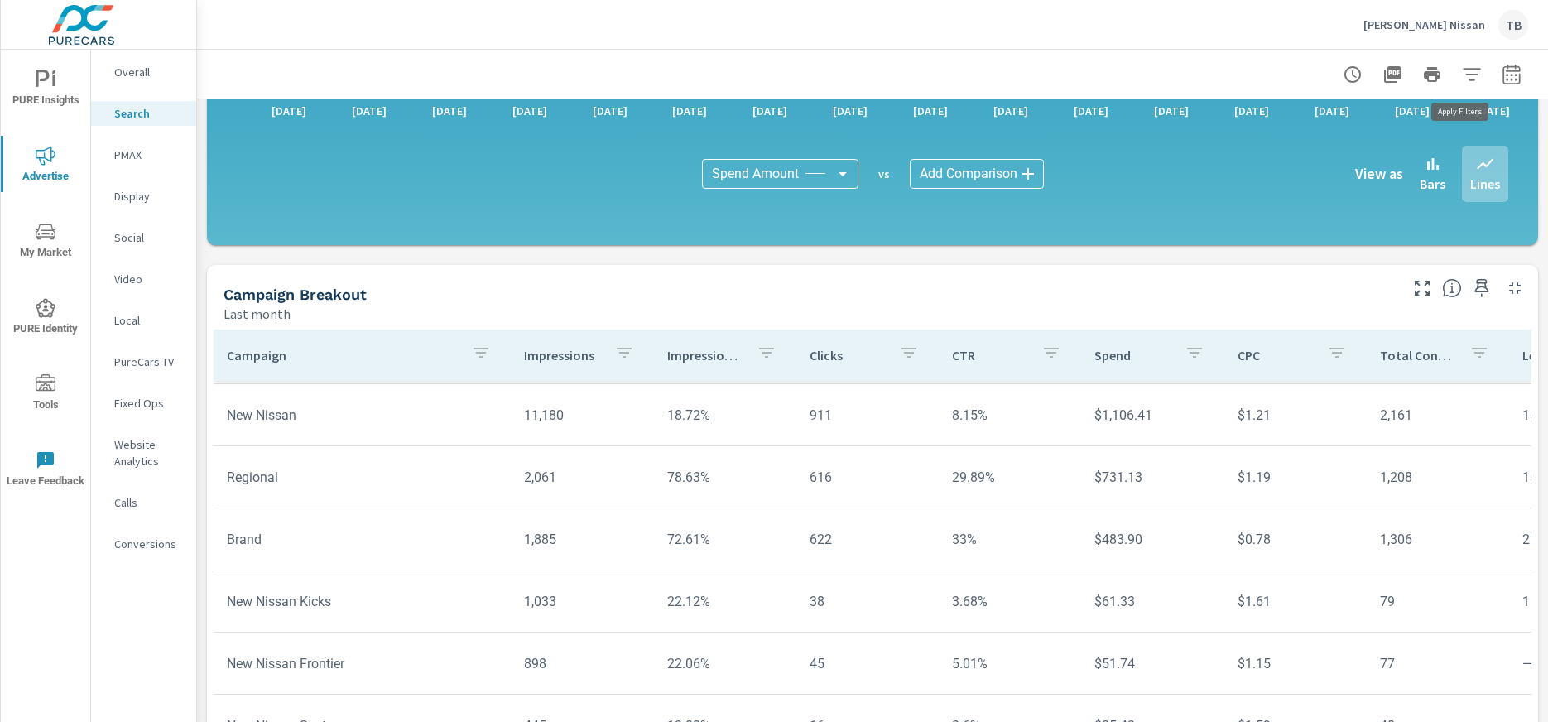
click at [1461, 72] on icon "button" at bounding box center [1471, 75] width 20 height 20
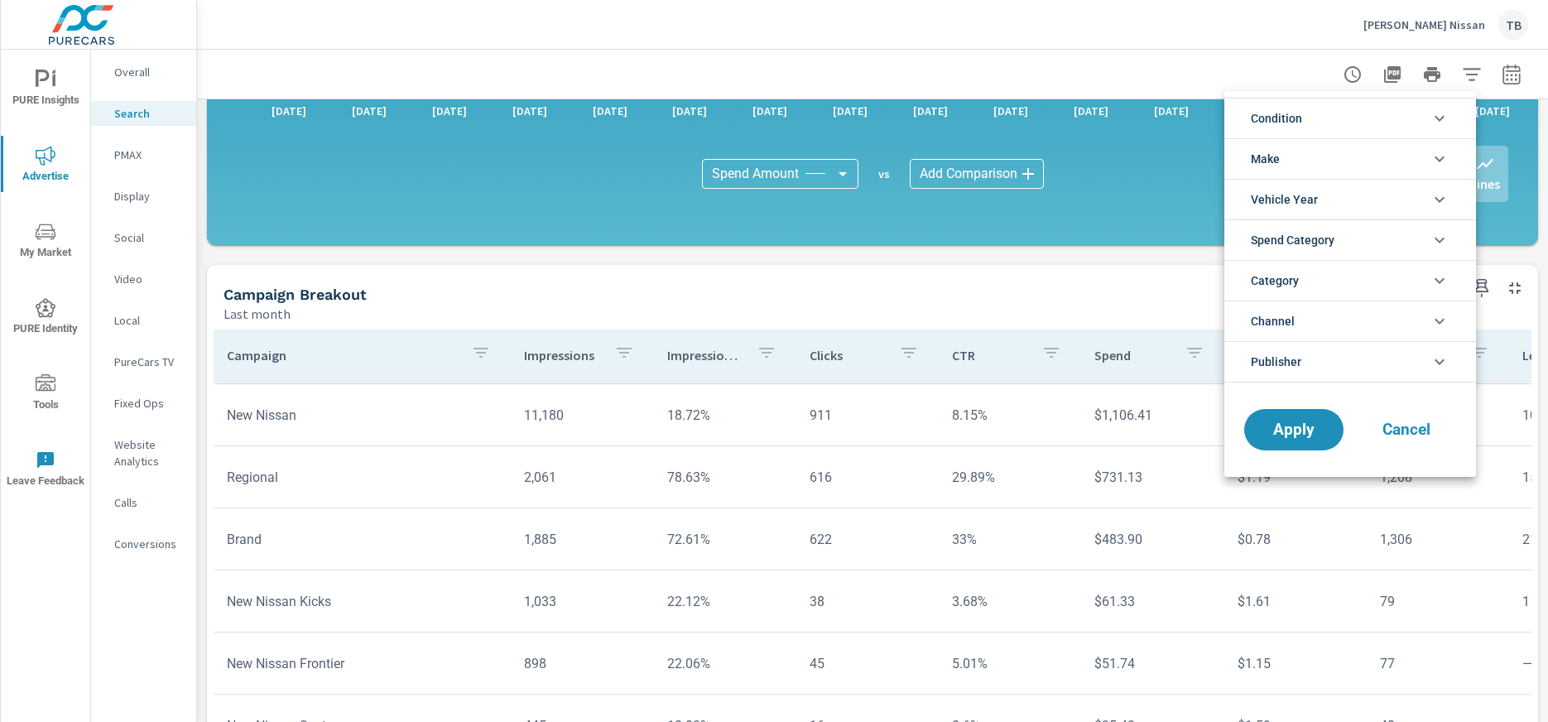
click at [1060, 290] on div at bounding box center [774, 361] width 1548 height 722
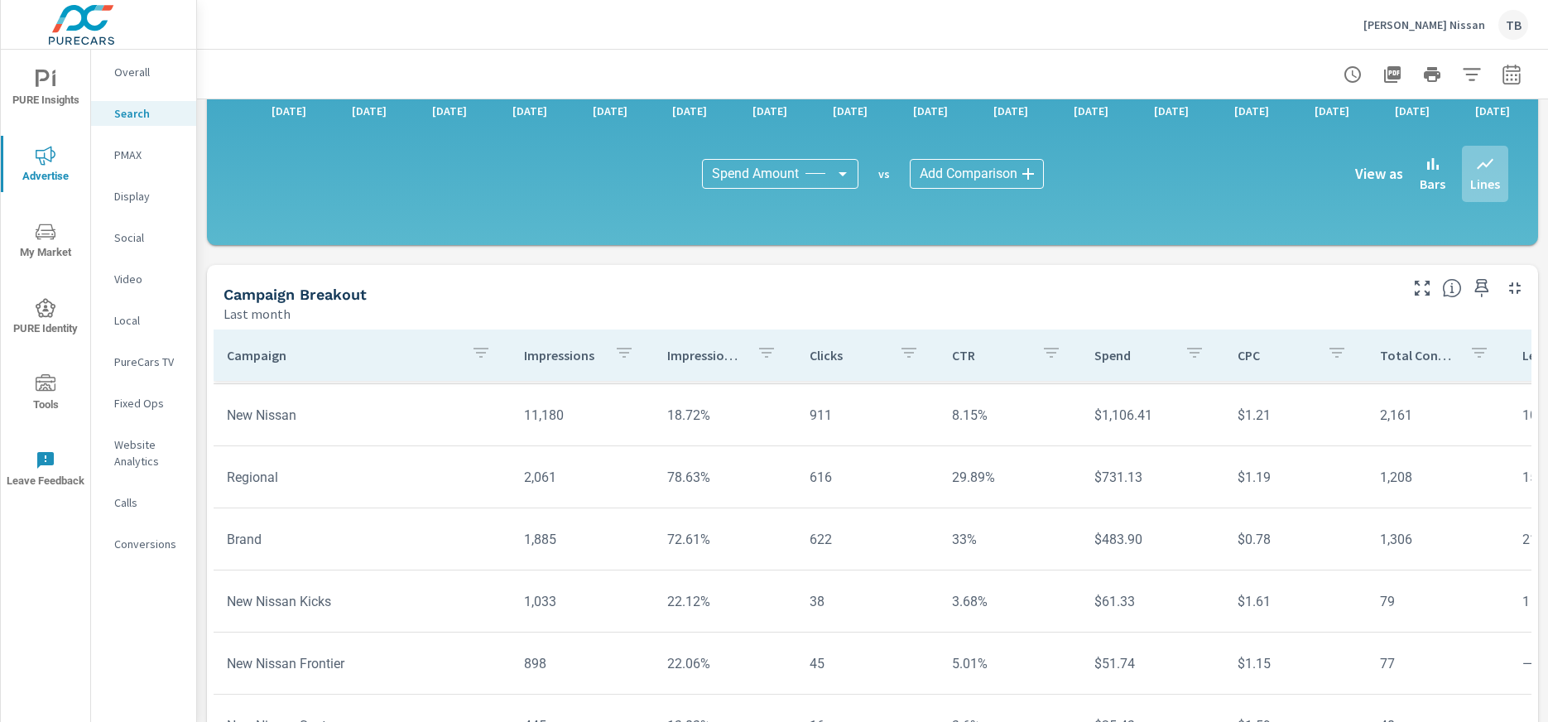
click at [42, 76] on icon "nav menu" at bounding box center [46, 80] width 20 height 20
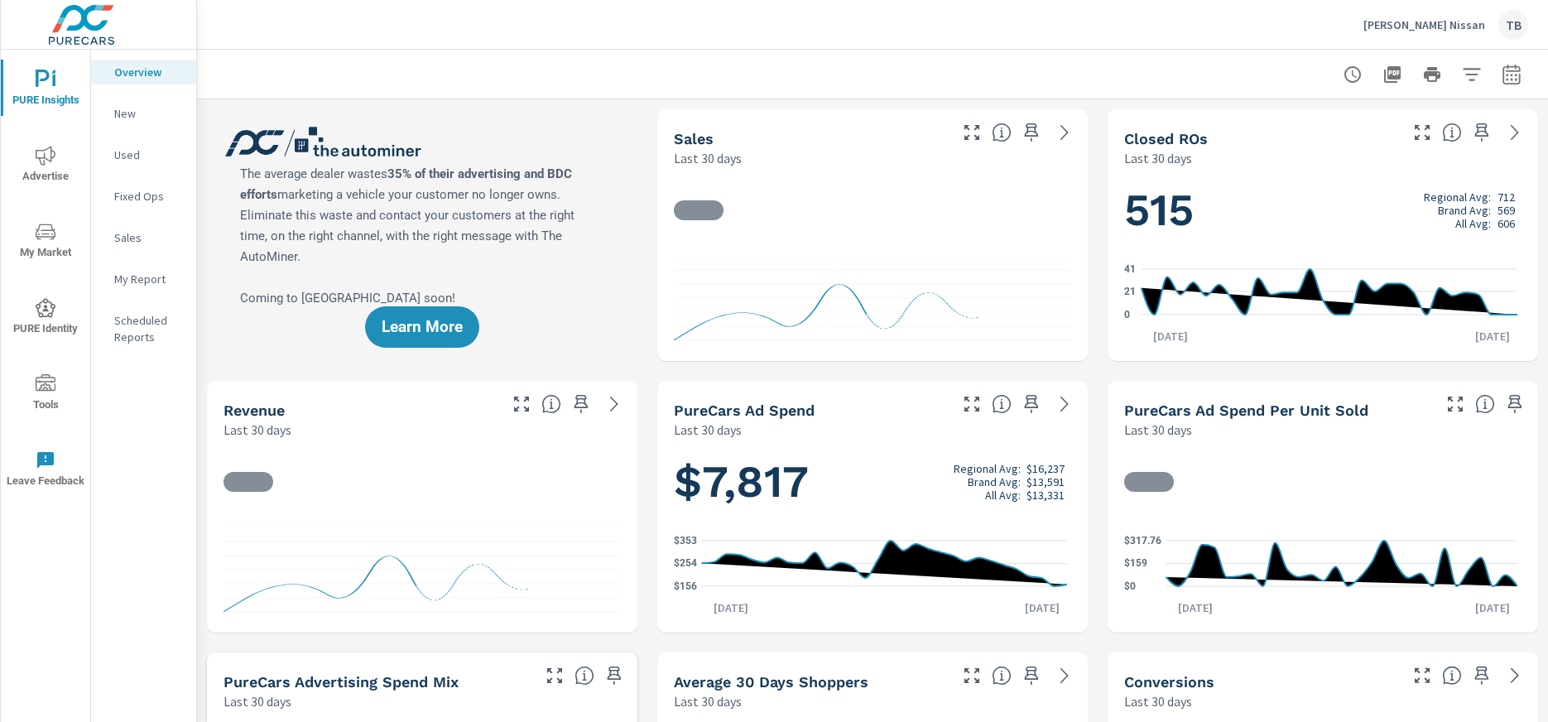
scroll to position [1098, 0]
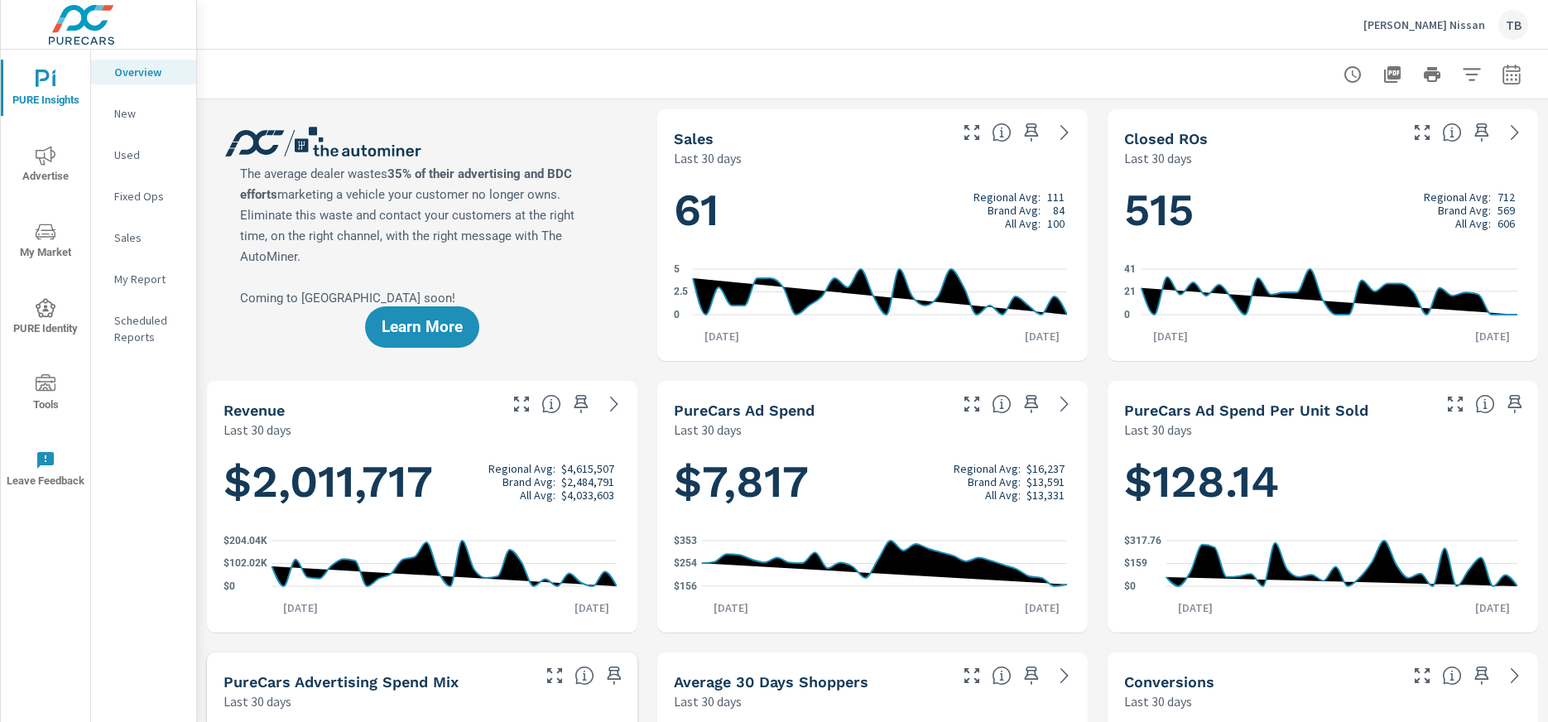
click at [130, 224] on nav "Overview New Used Fixed Ops Sales My Report Scheduled Reports" at bounding box center [143, 211] width 105 height 323
click at [135, 228] on div "Sales" at bounding box center [143, 237] width 105 height 25
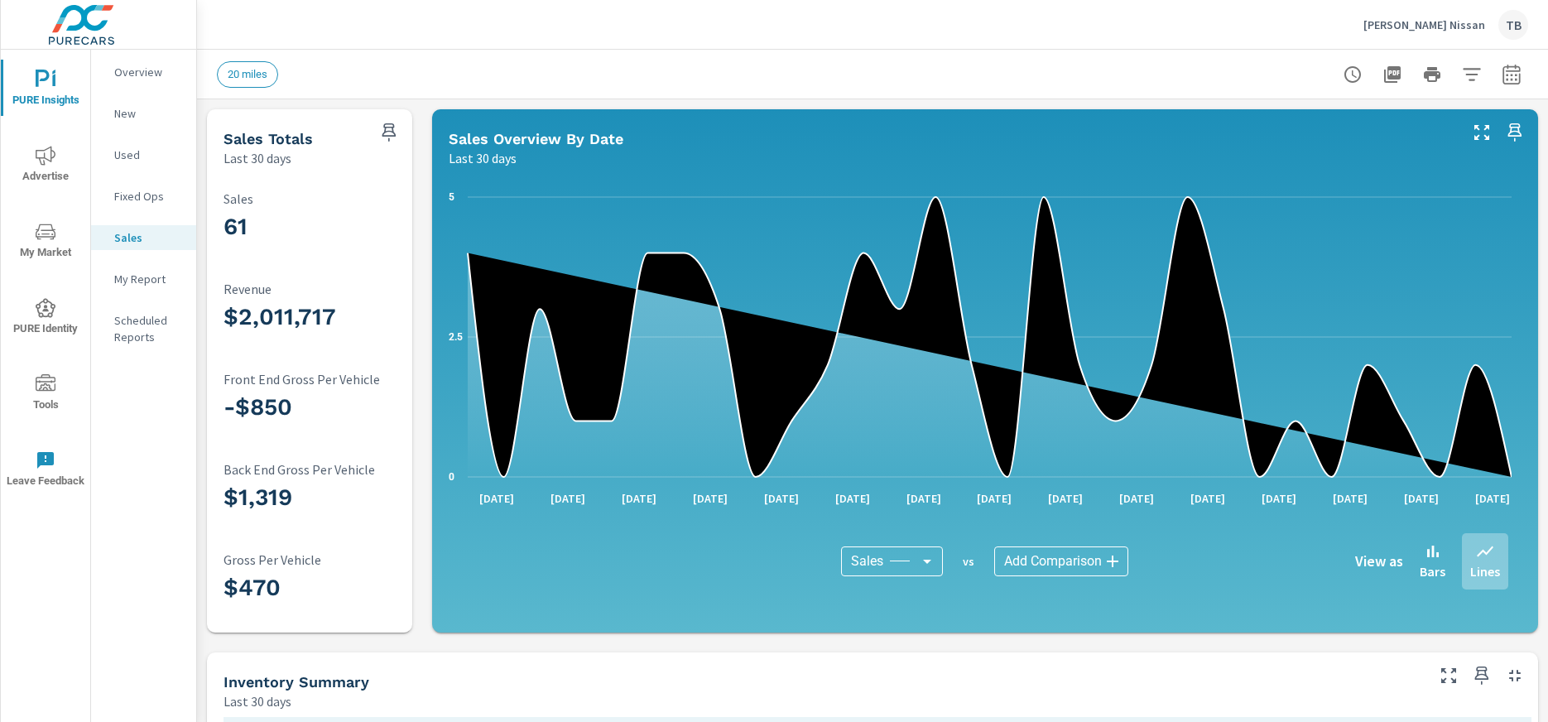
click at [118, 70] on p "Overview" at bounding box center [148, 72] width 69 height 17
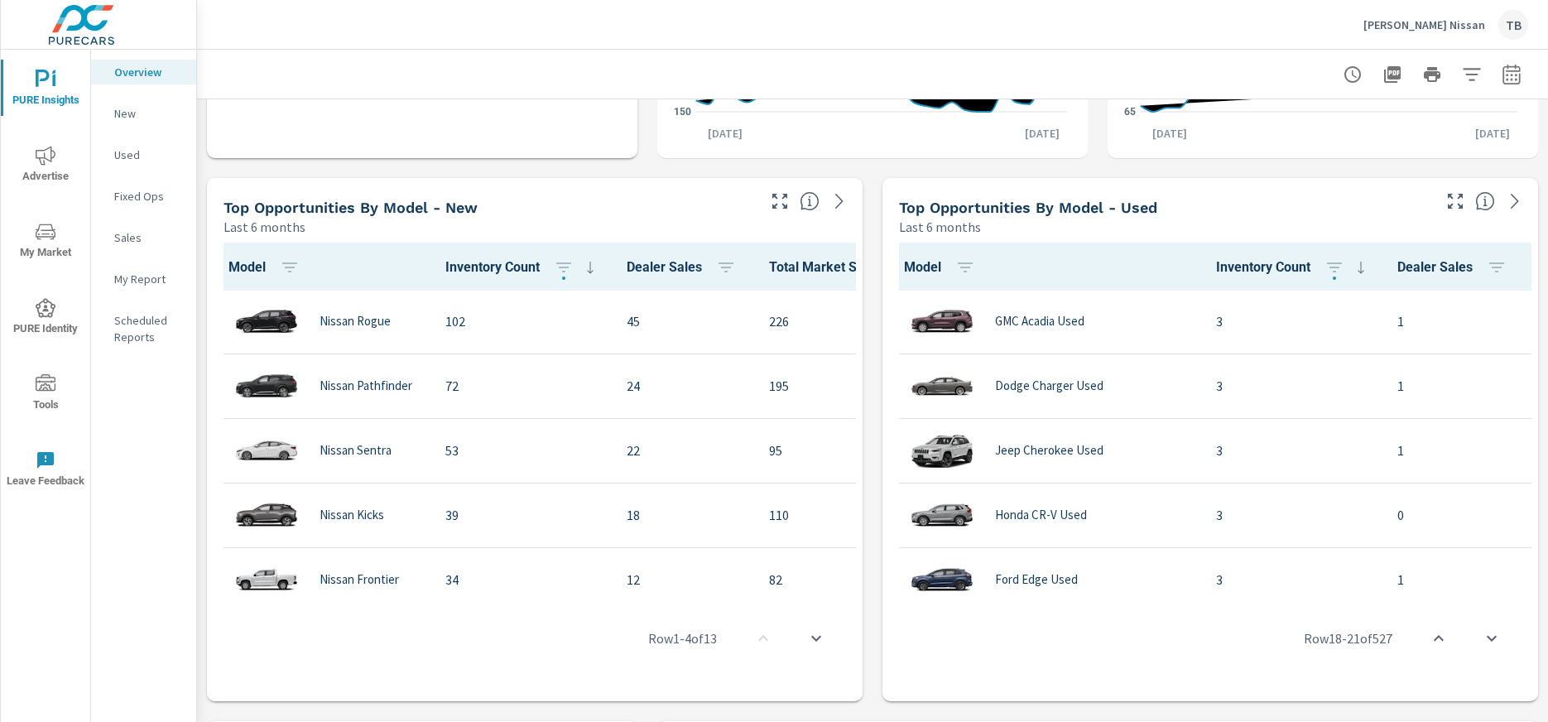
scroll to position [1016, 0]
click at [52, 251] on span "My Market" at bounding box center [45, 242] width 79 height 41
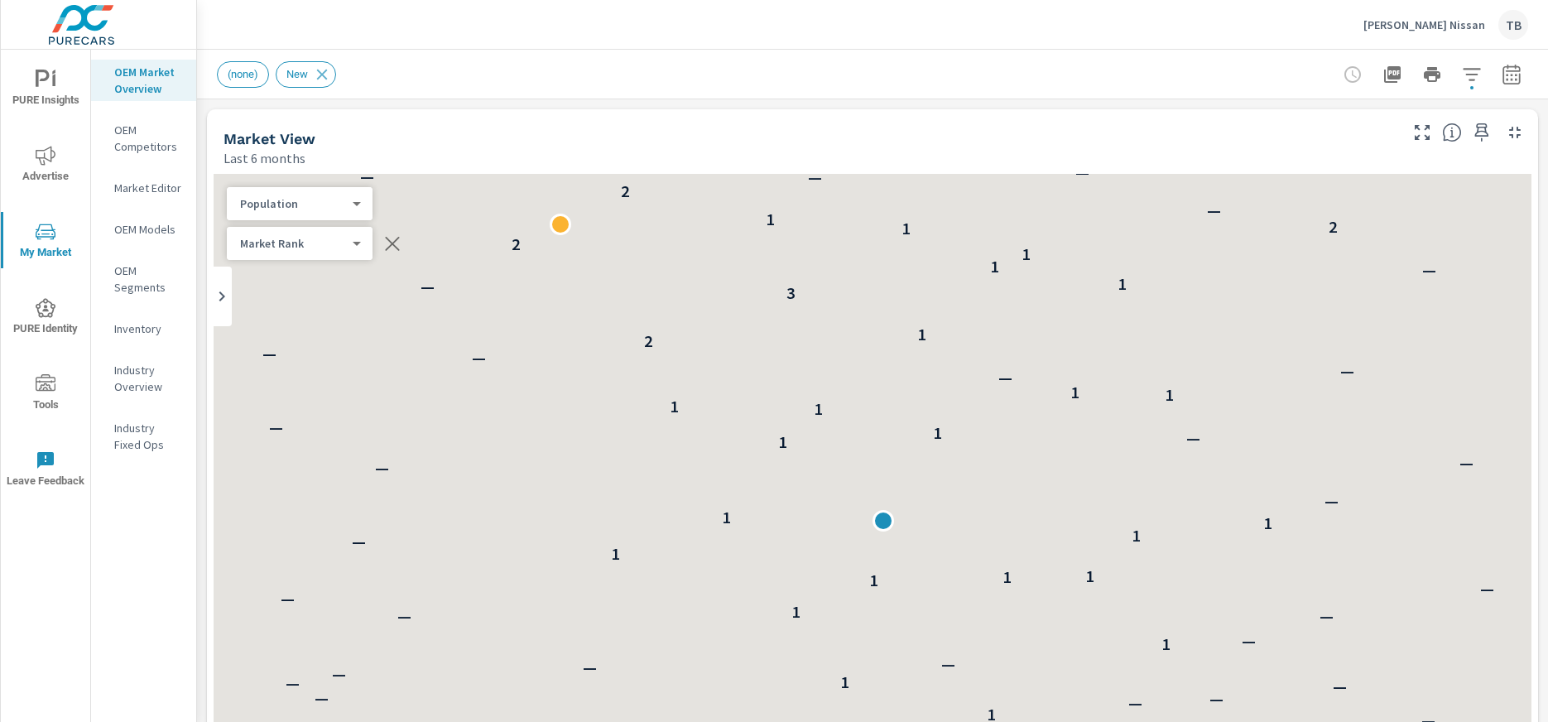
scroll to position [1, 0]
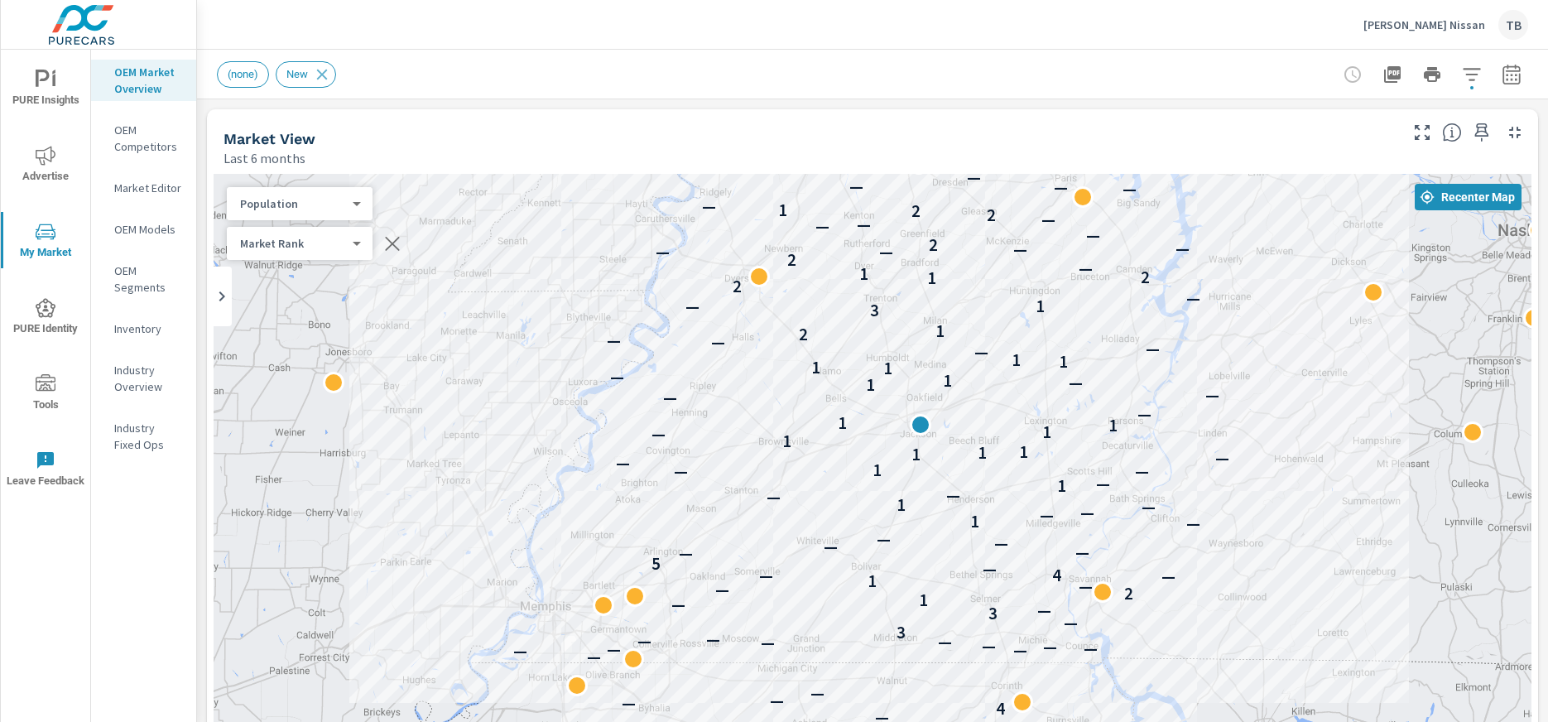
click at [262, 153] on p "Last 6 months" at bounding box center [264, 158] width 82 height 20
click at [274, 203] on body "PURE Insights Advertise My Market PURE Identity Tools Leave Feedback OEM Market…" at bounding box center [774, 361] width 1548 height 722
click at [309, 98] on li "Your Sales (DMS)" at bounding box center [307, 97] width 161 height 26
